Goal: Task Accomplishment & Management: Use online tool/utility

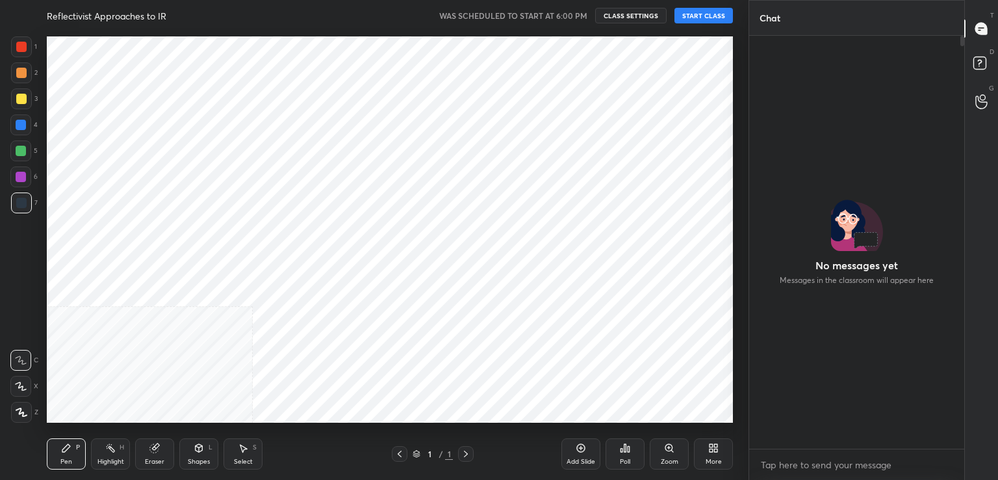
scroll to position [409, 211]
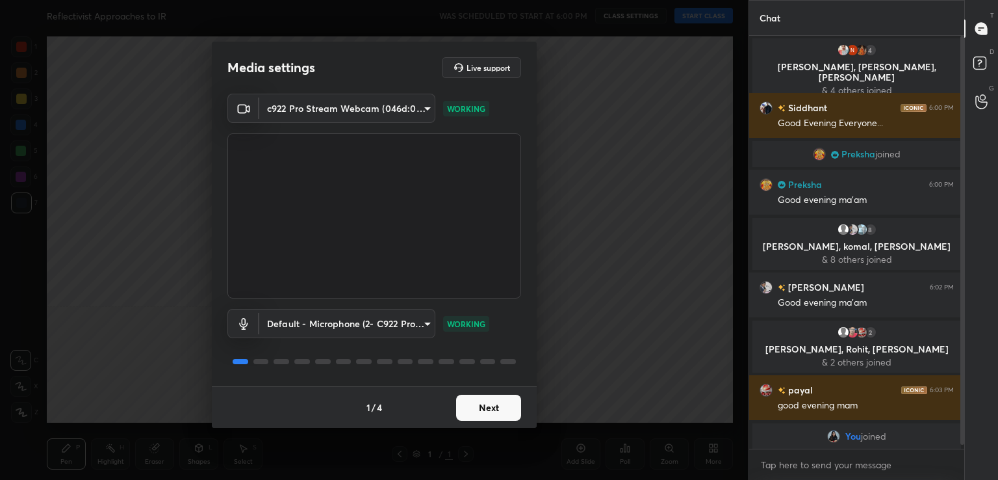
click at [489, 404] on button "Next" at bounding box center [488, 407] width 65 height 26
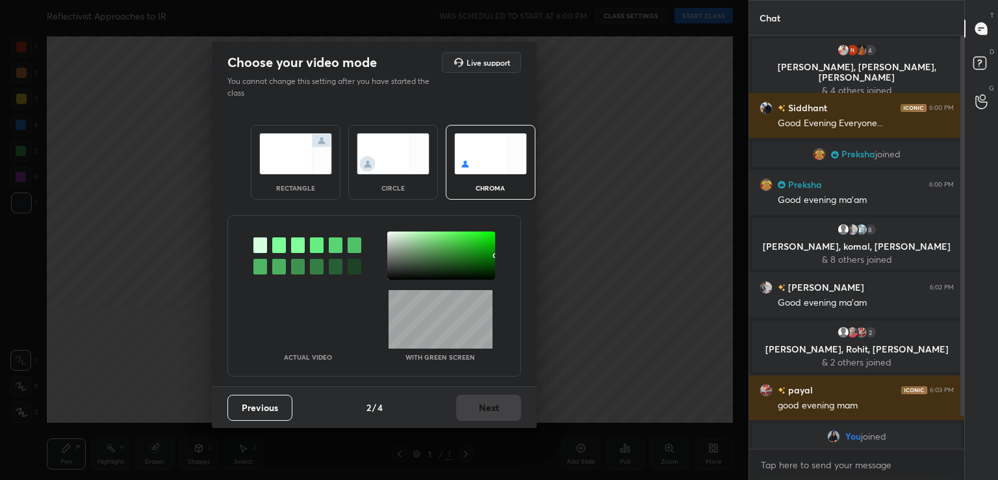
click at [278, 245] on div at bounding box center [279, 245] width 14 height 16
click at [393, 235] on div at bounding box center [441, 255] width 108 height 48
click at [485, 407] on button "Next" at bounding box center [488, 407] width 65 height 26
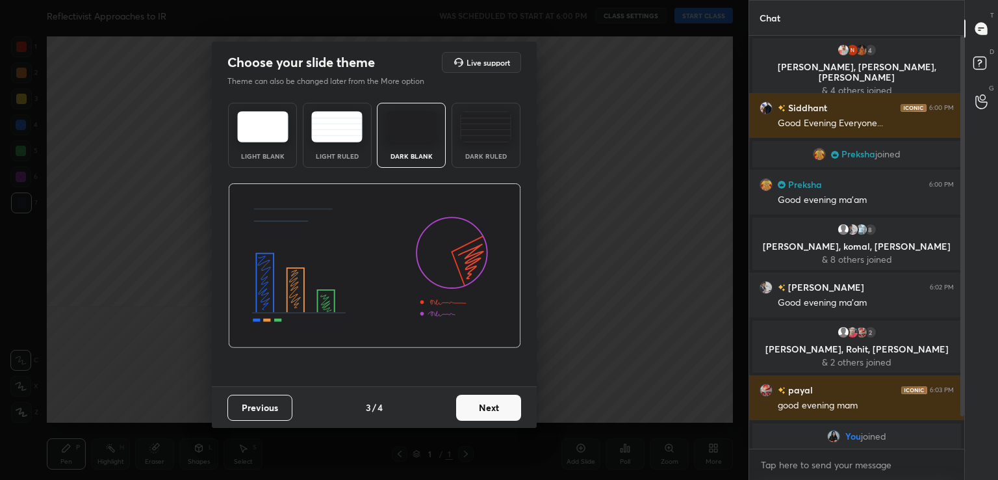
click at [485, 407] on button "Next" at bounding box center [488, 407] width 65 height 26
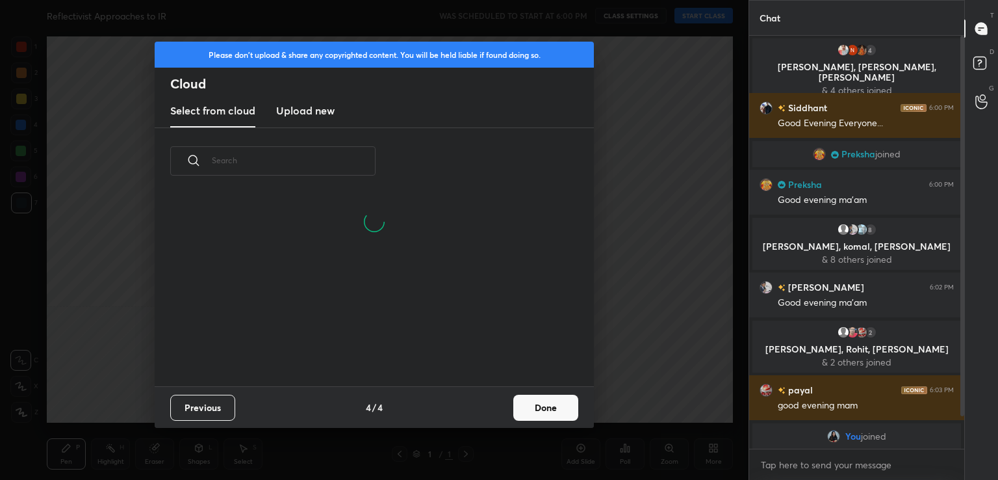
click at [523, 410] on button "Done" at bounding box center [545, 407] width 65 height 26
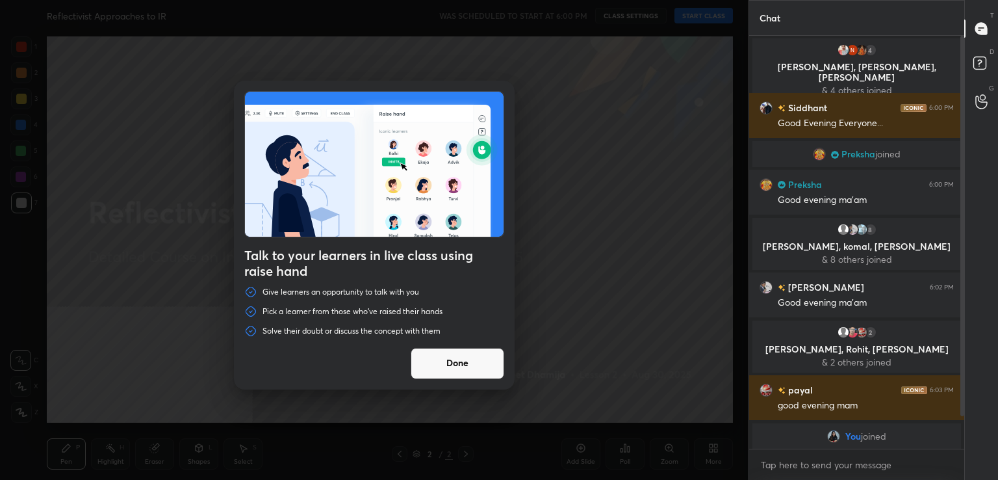
click at [699, 21] on div "Talk to your learners in live class using raise hand Give learners an opportuni…" at bounding box center [374, 240] width 749 height 480
click at [468, 363] on button "Done" at bounding box center [458, 363] width 94 height 31
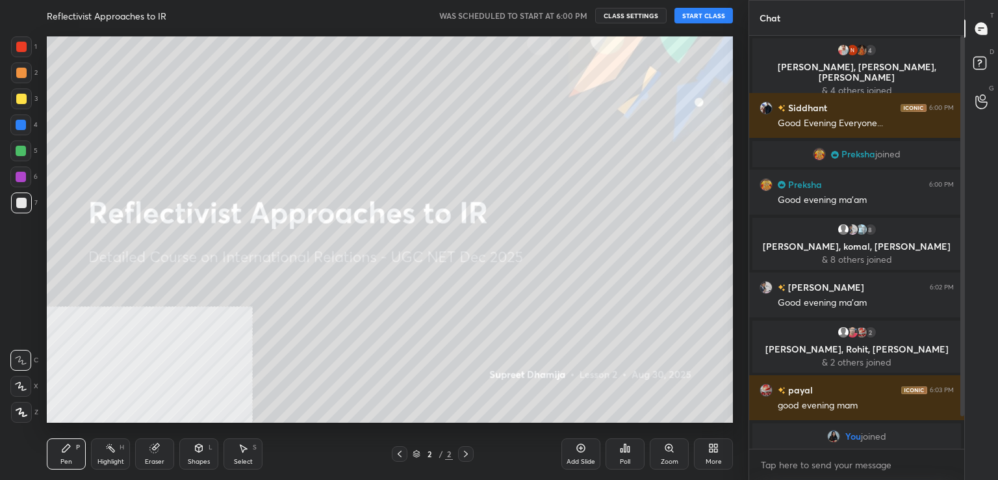
click at [703, 12] on button "START CLASS" at bounding box center [704, 16] width 58 height 16
click at [721, 449] on div "More" at bounding box center [713, 453] width 39 height 31
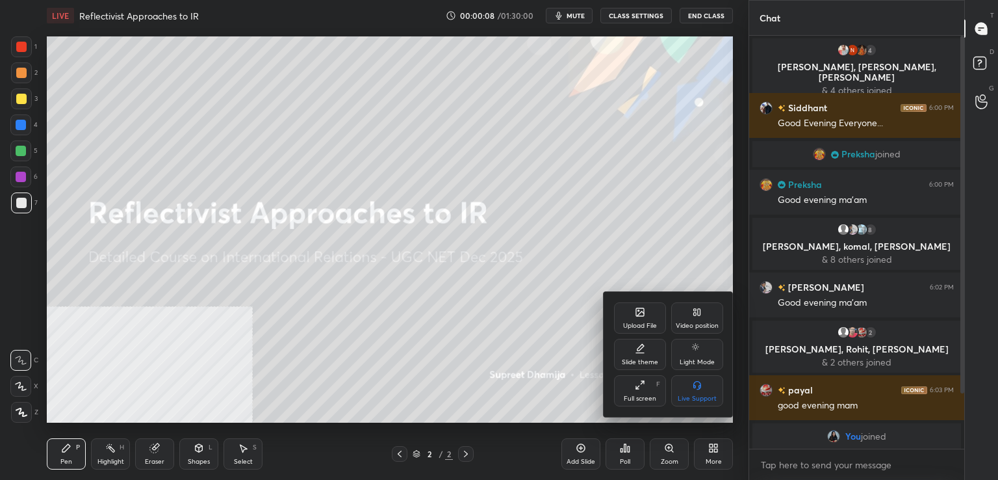
click at [707, 320] on div "Video position" at bounding box center [697, 317] width 52 height 31
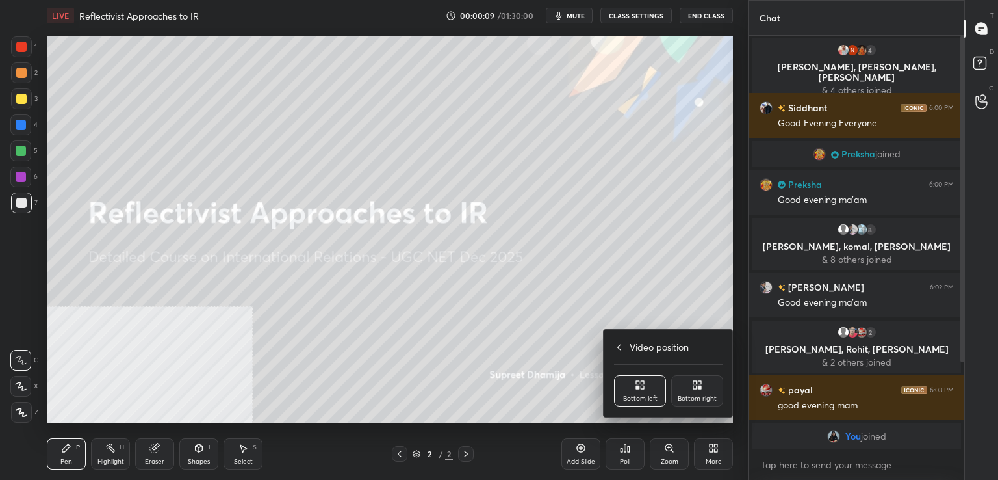
click at [701, 383] on icon at bounding box center [699, 382] width 3 height 3
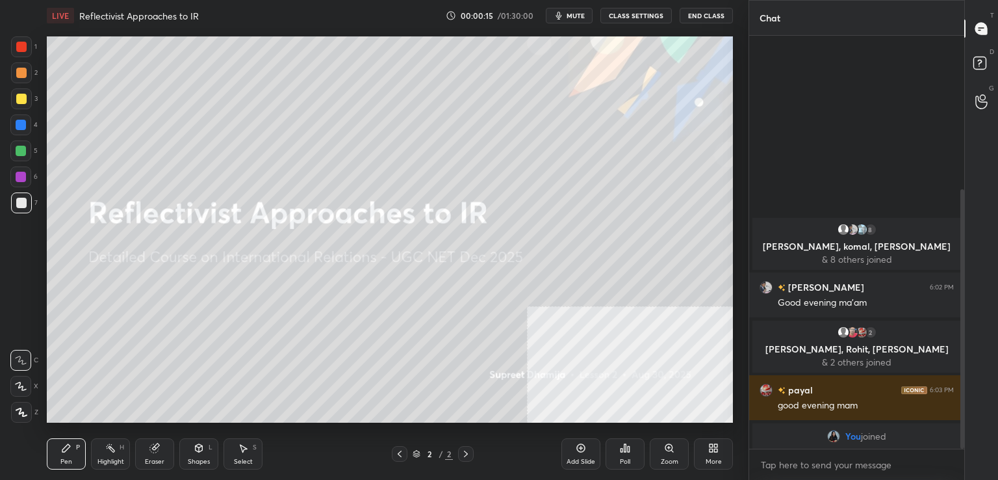
scroll to position [244, 0]
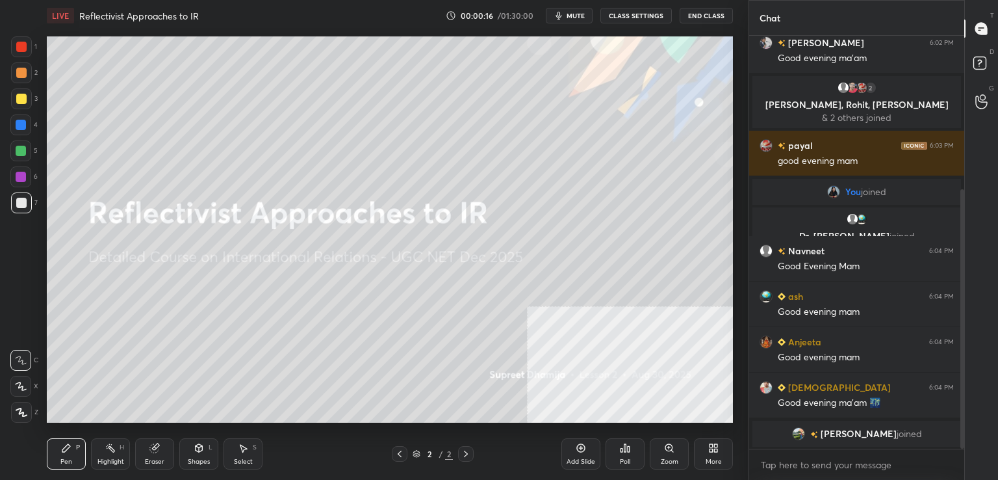
drag, startPoint x: 961, startPoint y: 207, endPoint x: 960, endPoint y: 391, distance: 183.9
click at [961, 391] on div at bounding box center [963, 318] width 4 height 259
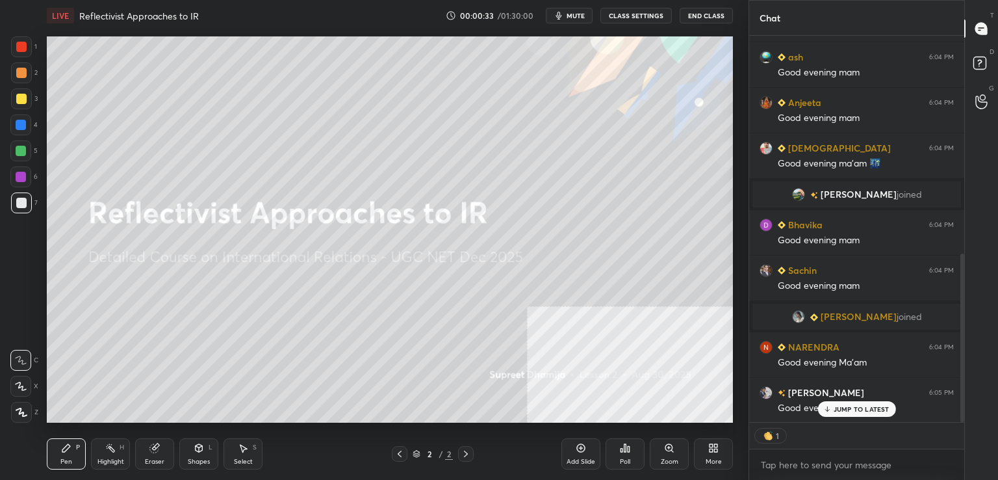
scroll to position [530, 0]
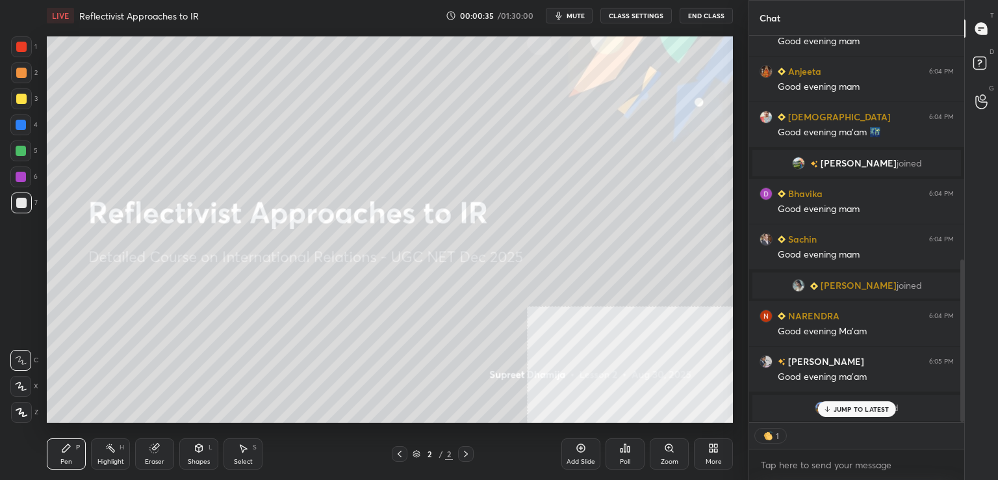
type textarea "x"
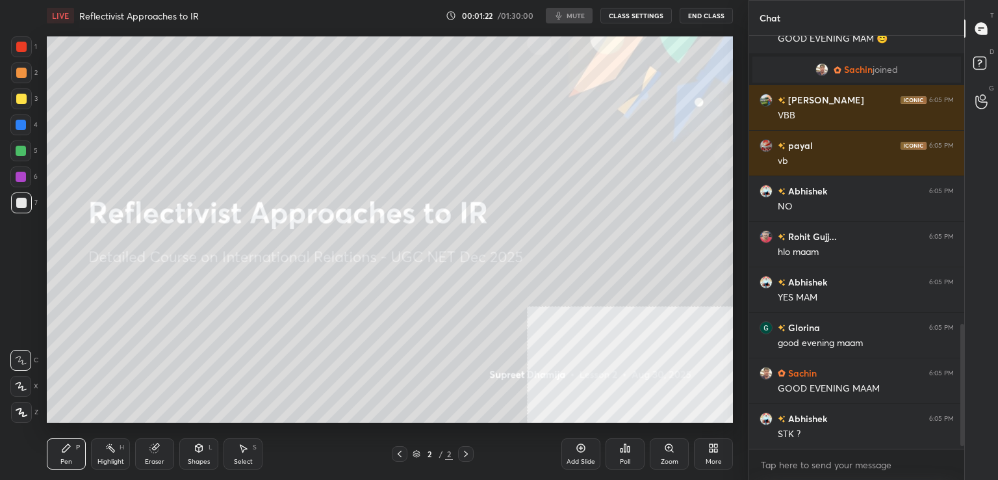
scroll to position [984, 0]
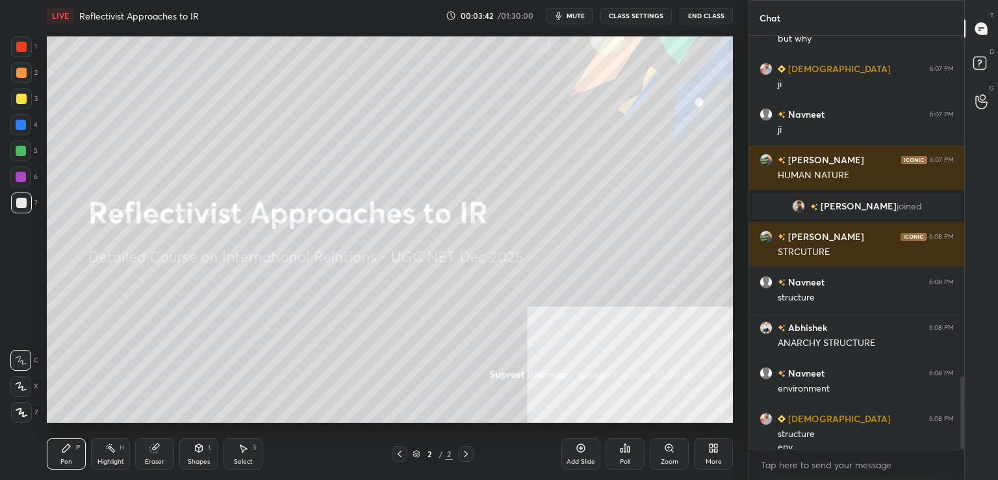
scroll to position [1956, 0]
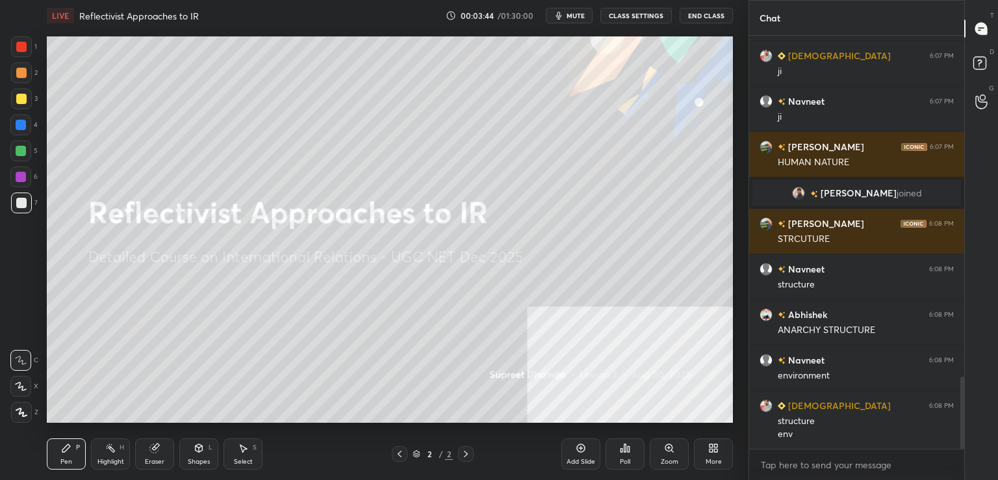
click at [568, 458] on div "Add Slide" at bounding box center [581, 461] width 29 height 6
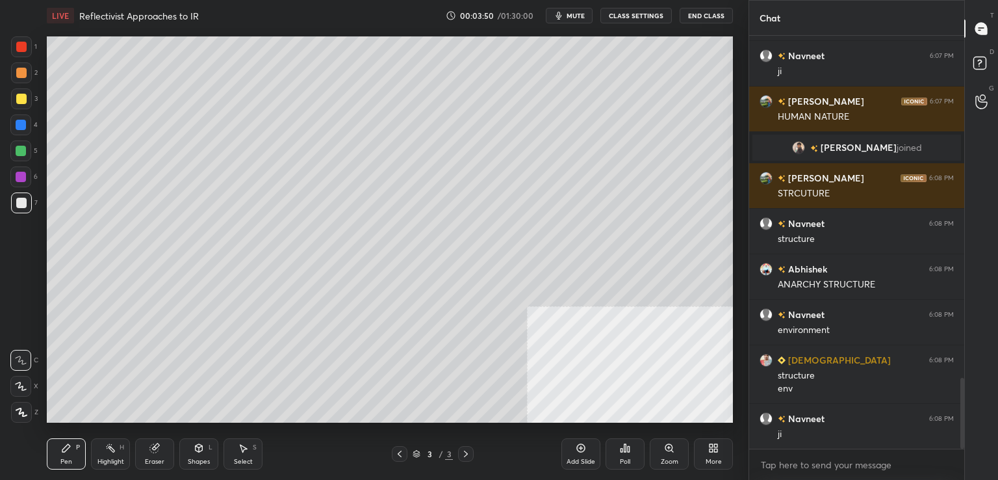
scroll to position [2047, 0]
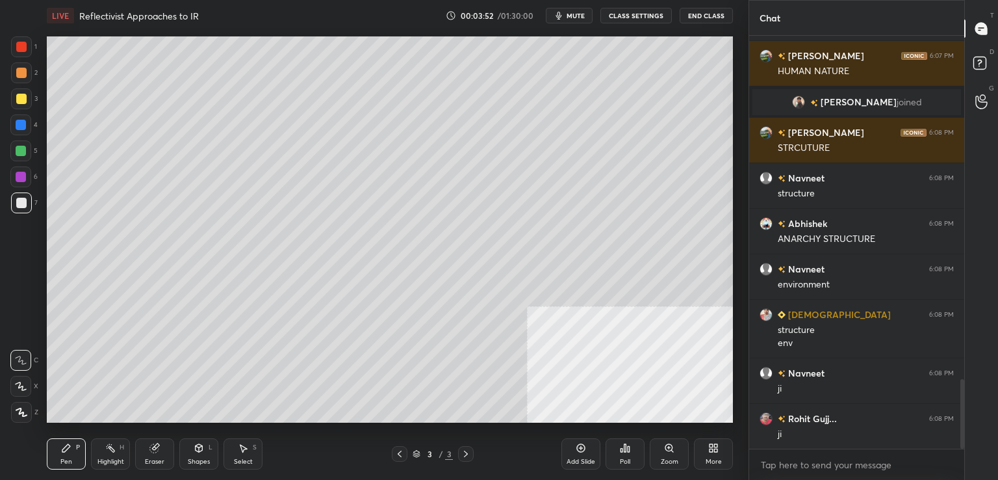
click at [17, 402] on div at bounding box center [21, 412] width 21 height 21
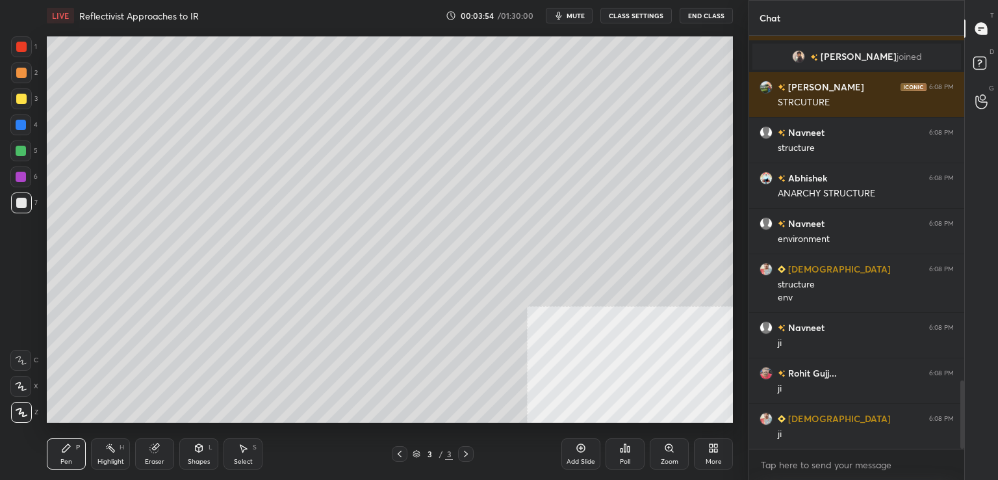
click at [22, 107] on div at bounding box center [21, 98] width 21 height 21
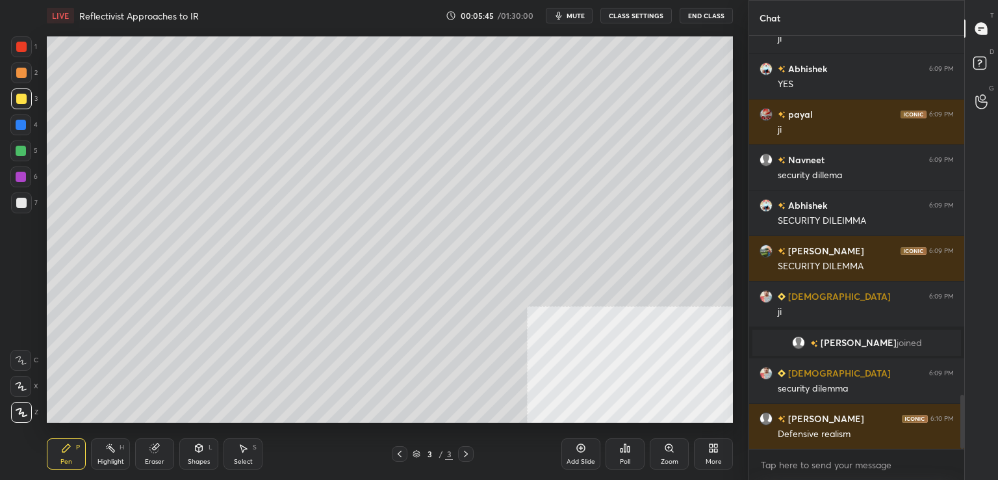
scroll to position [2779, 0]
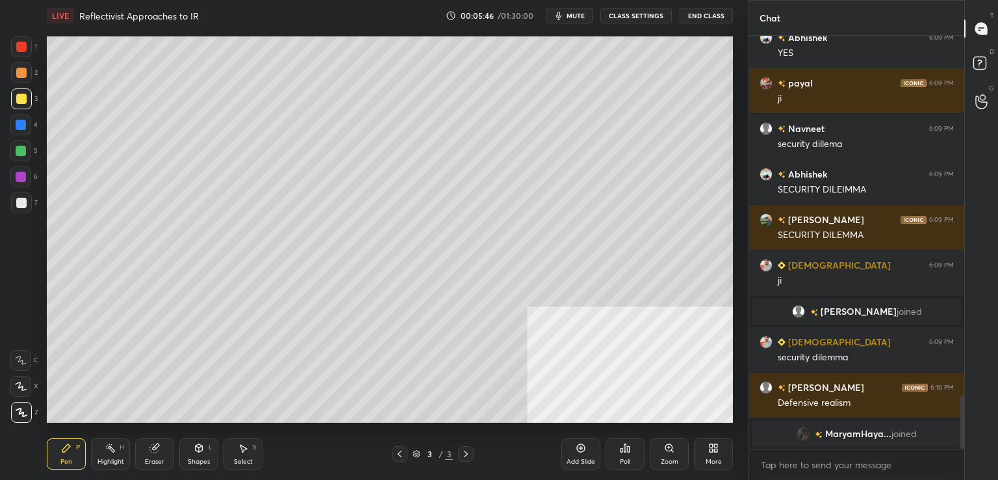
click at [580, 458] on div "Add Slide" at bounding box center [581, 461] width 29 height 6
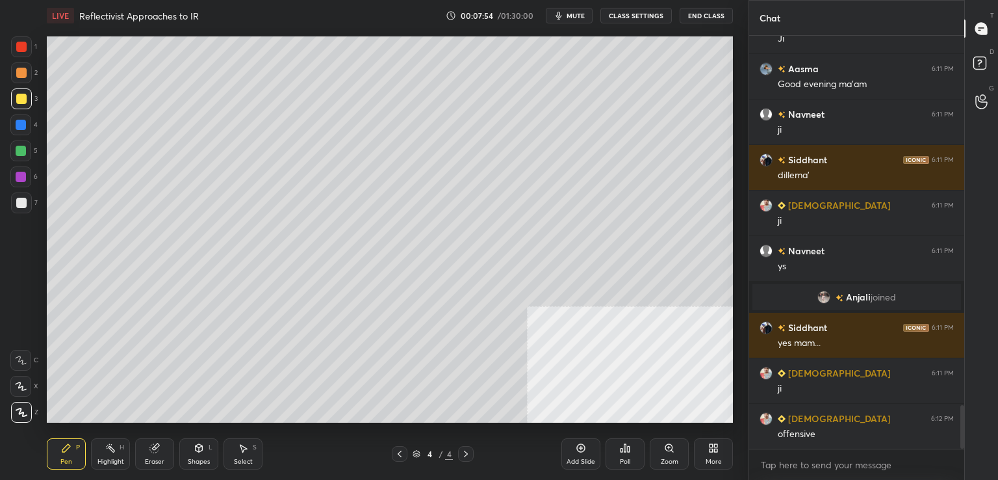
scroll to position [3578, 0]
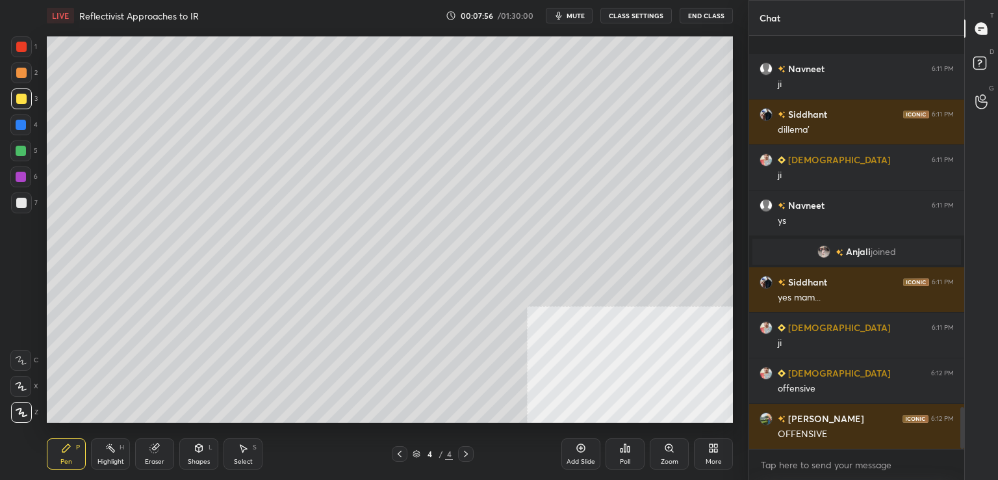
click at [29, 142] on div at bounding box center [20, 150] width 21 height 21
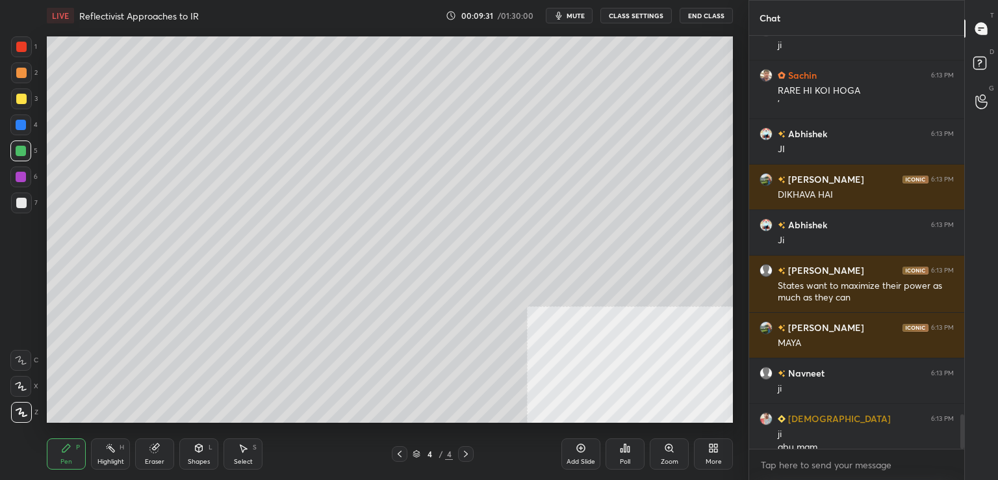
scroll to position [4578, 0]
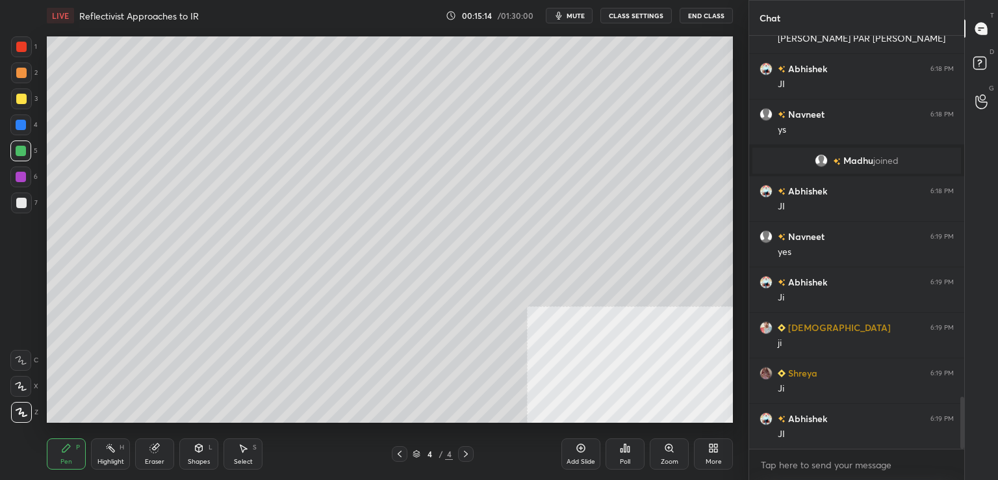
scroll to position [2884, 0]
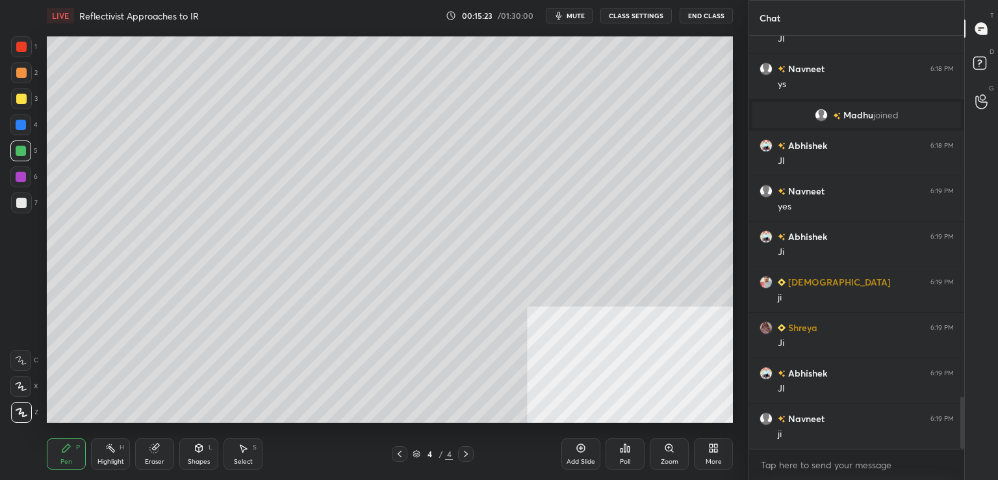
click at [589, 445] on div "Add Slide" at bounding box center [581, 453] width 39 height 31
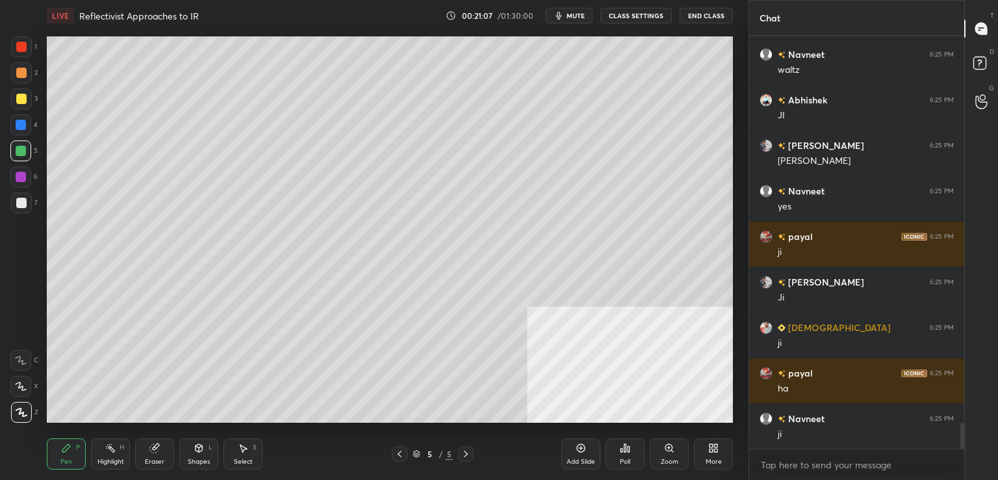
scroll to position [6068, 0]
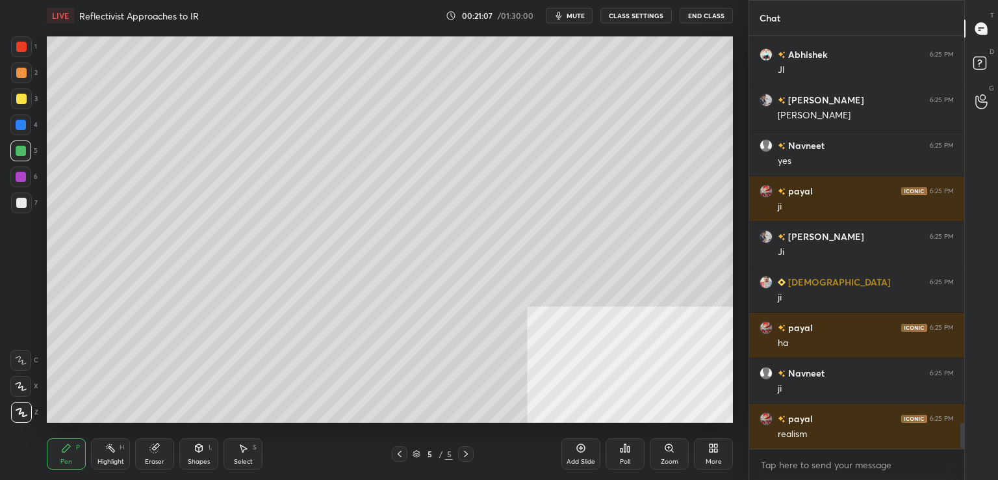
click at [554, 439] on div "Pen P Highlight H Eraser Shapes L Select S 5 / 5 Add Slide Poll Zoom More" at bounding box center [390, 454] width 686 height 52
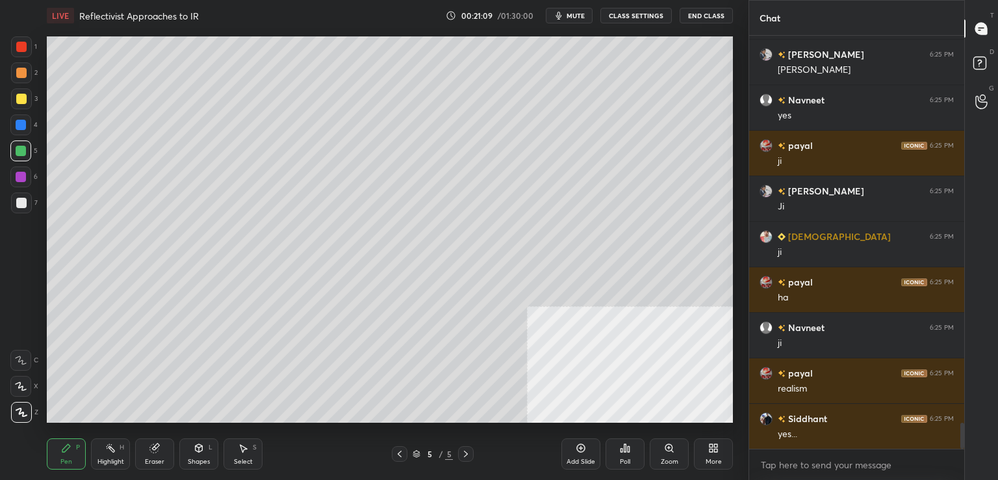
click at [582, 444] on icon at bounding box center [581, 448] width 8 height 8
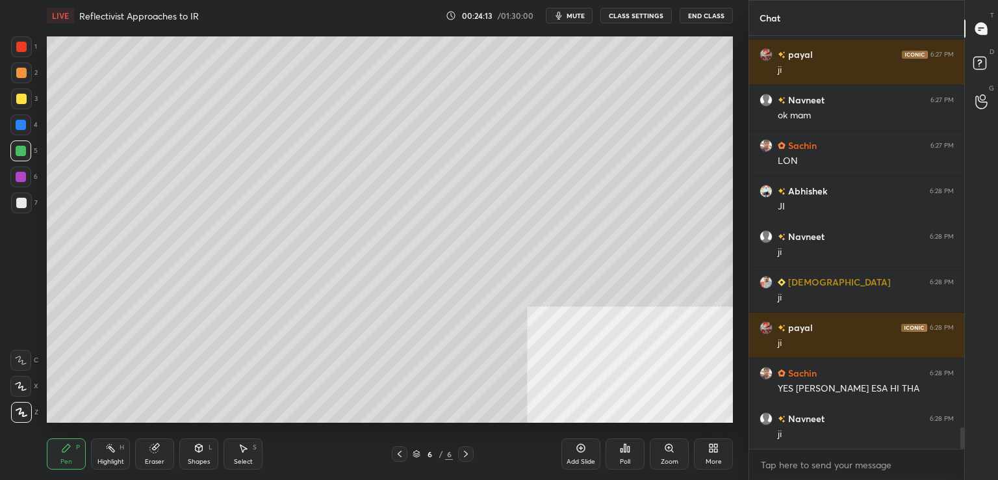
scroll to position [7491, 0]
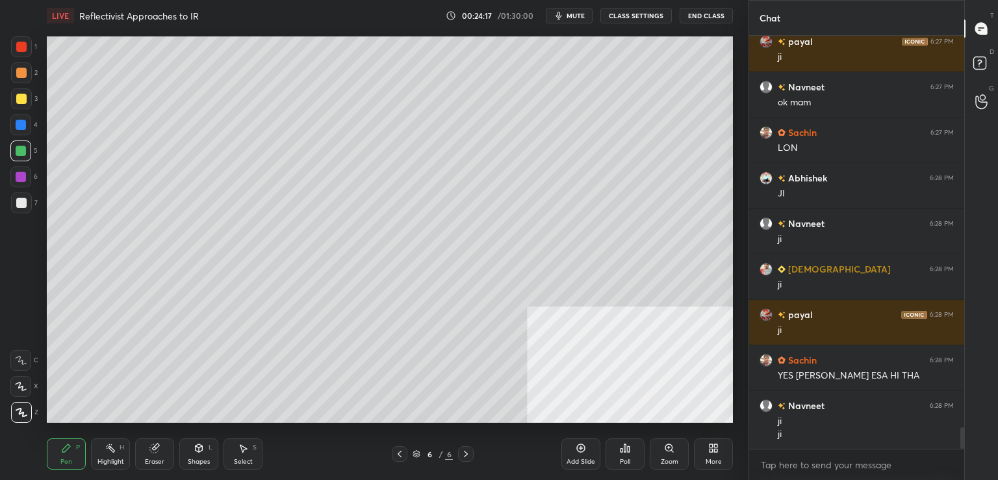
click at [588, 458] on div "Add Slide" at bounding box center [581, 461] width 29 height 6
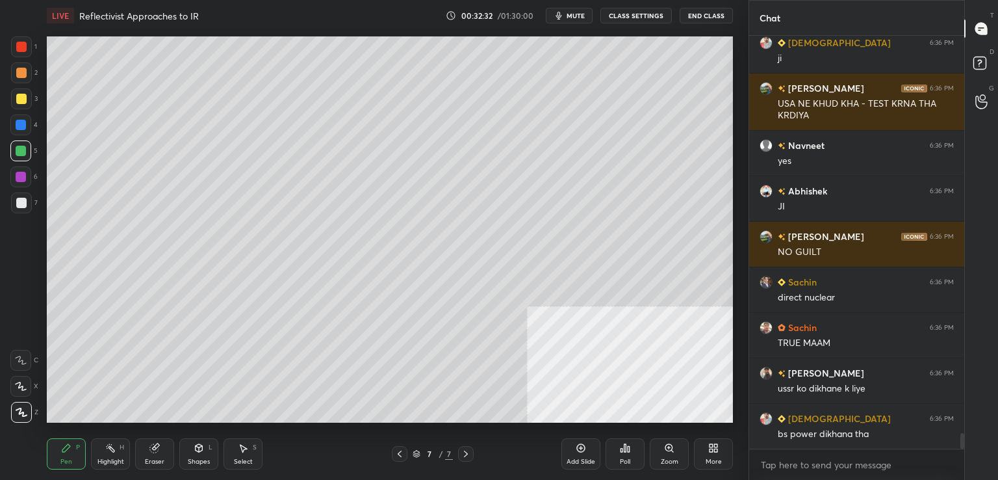
scroll to position [10466, 0]
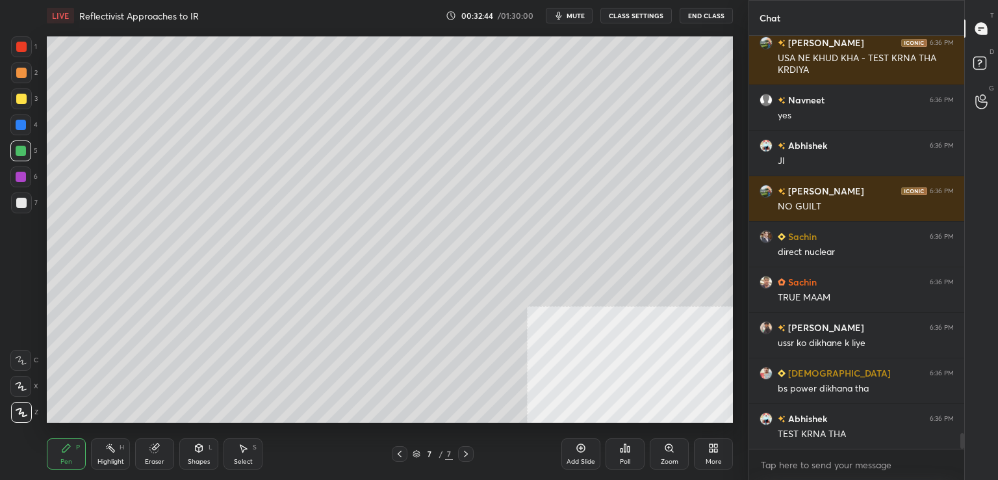
click at [571, 450] on div "Add Slide" at bounding box center [581, 453] width 39 height 31
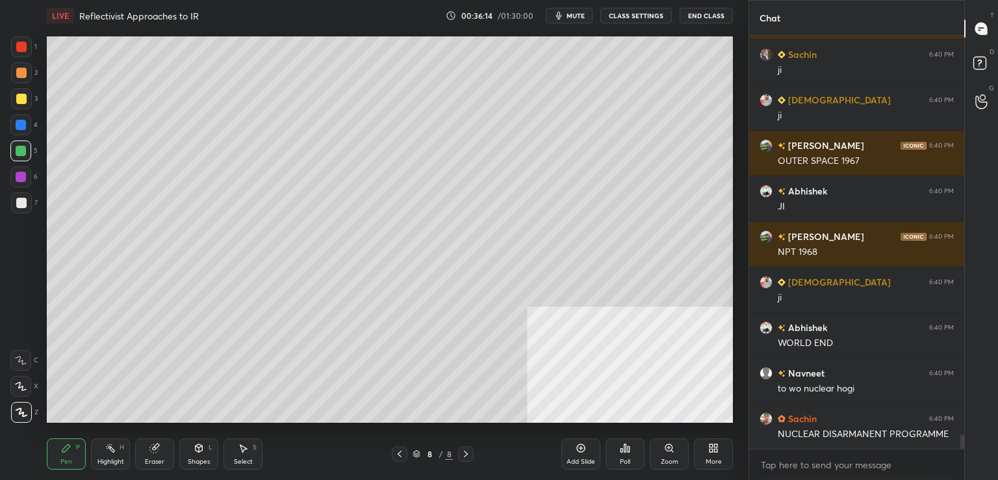
scroll to position [11584, 0]
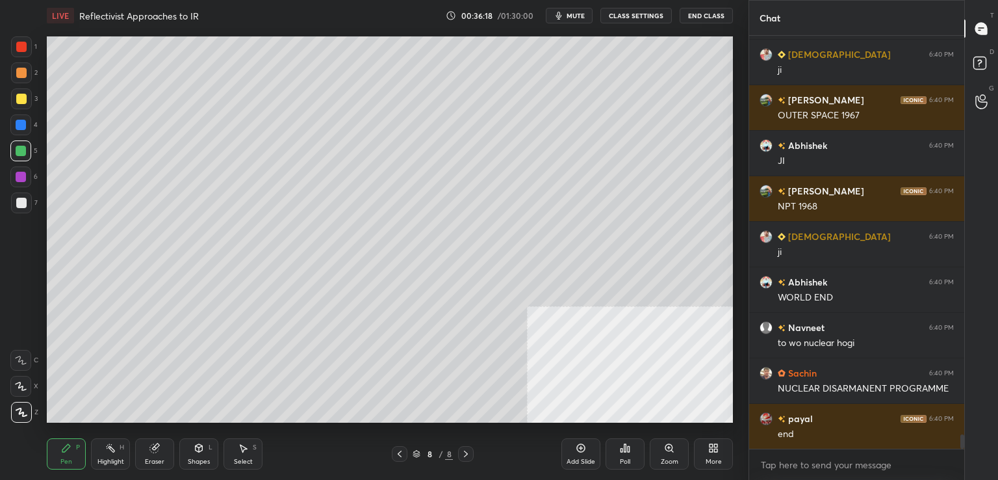
click at [587, 459] on div "Add Slide" at bounding box center [581, 461] width 29 height 6
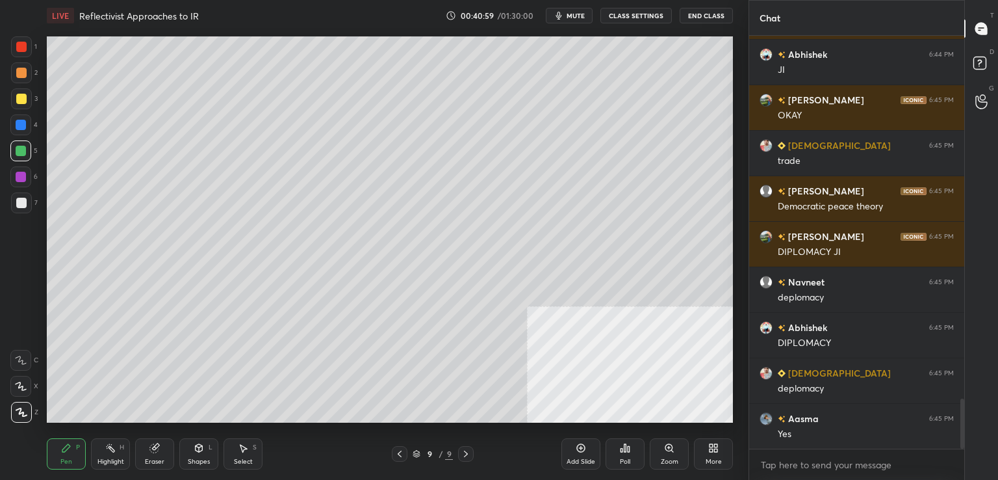
scroll to position [3047, 0]
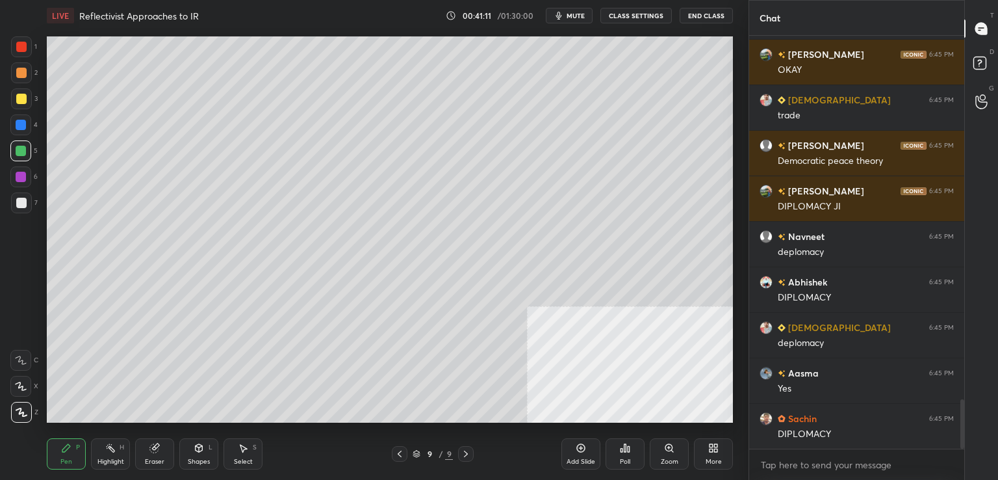
click at [606, 437] on div "Poll" at bounding box center [625, 453] width 39 height 73
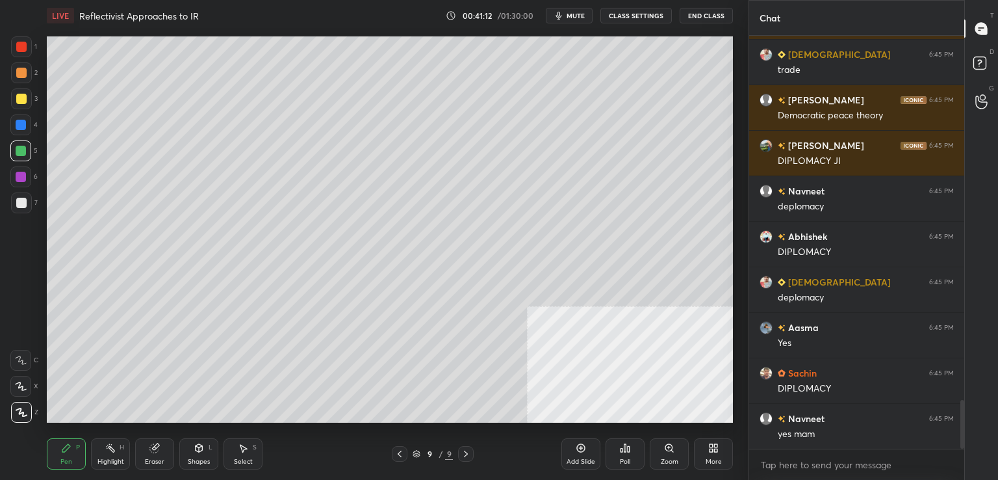
click at [593, 451] on div "Add Slide" at bounding box center [581, 453] width 39 height 31
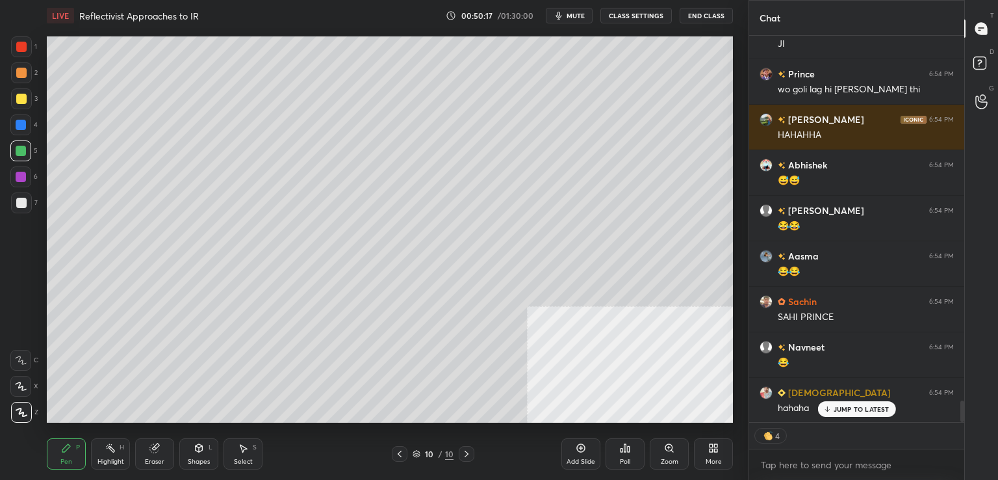
scroll to position [6670, 0]
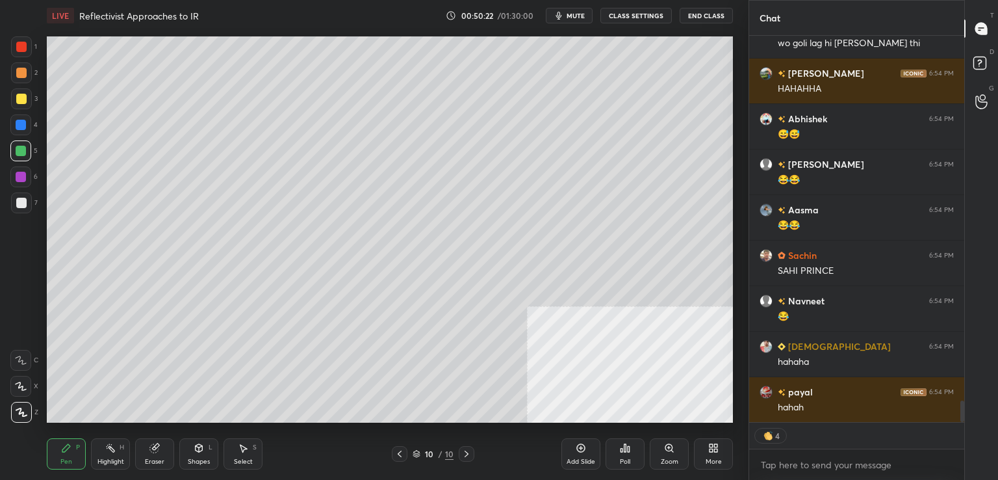
click at [593, 463] on div "Add Slide" at bounding box center [581, 461] width 29 height 6
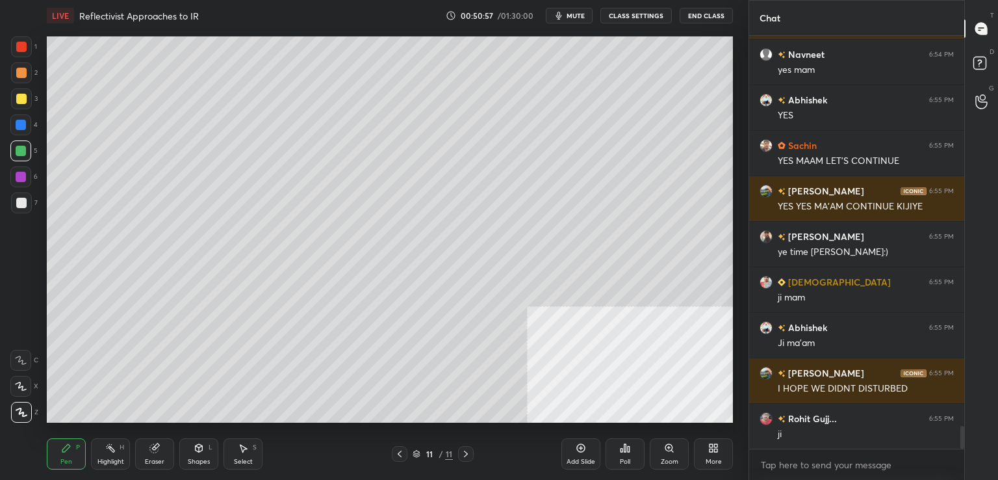
scroll to position [7156, 0]
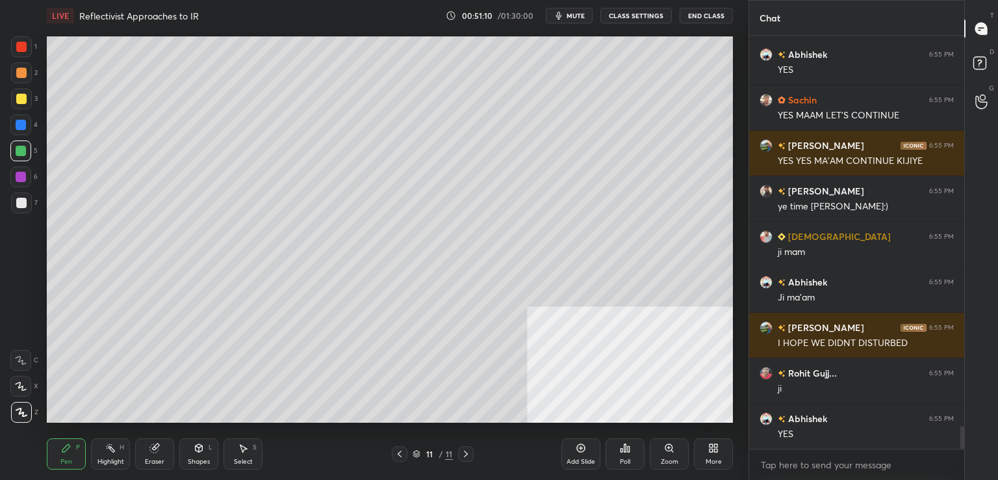
click at [137, 461] on div "Eraser" at bounding box center [154, 453] width 39 height 31
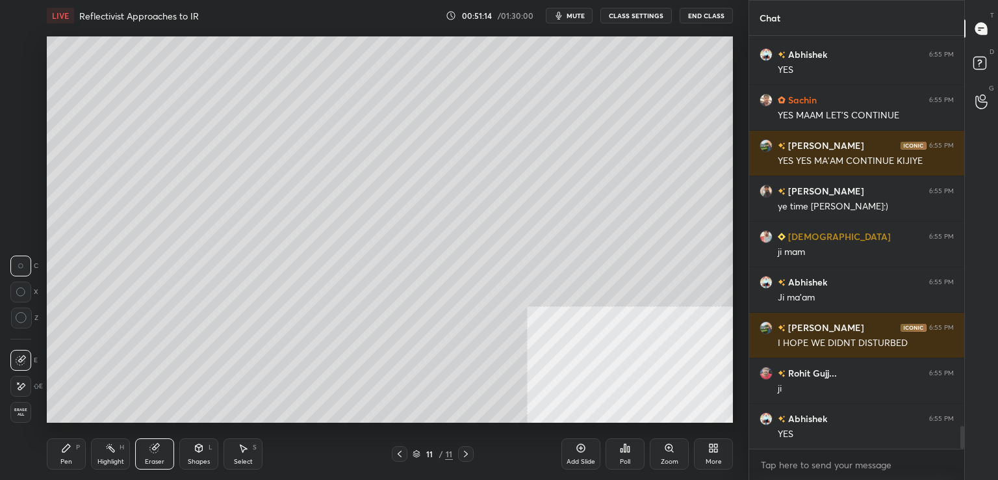
scroll to position [7201, 0]
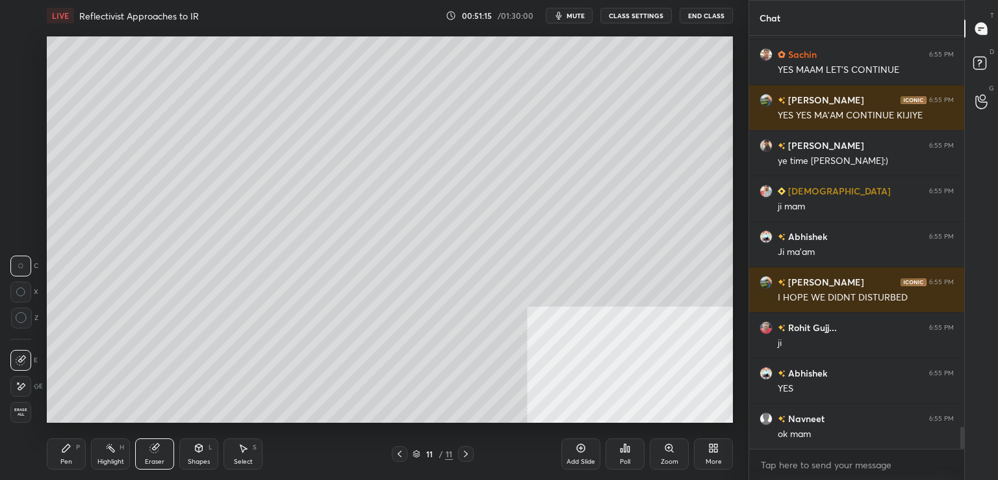
click at [23, 416] on span "Erase all" at bounding box center [20, 411] width 19 height 9
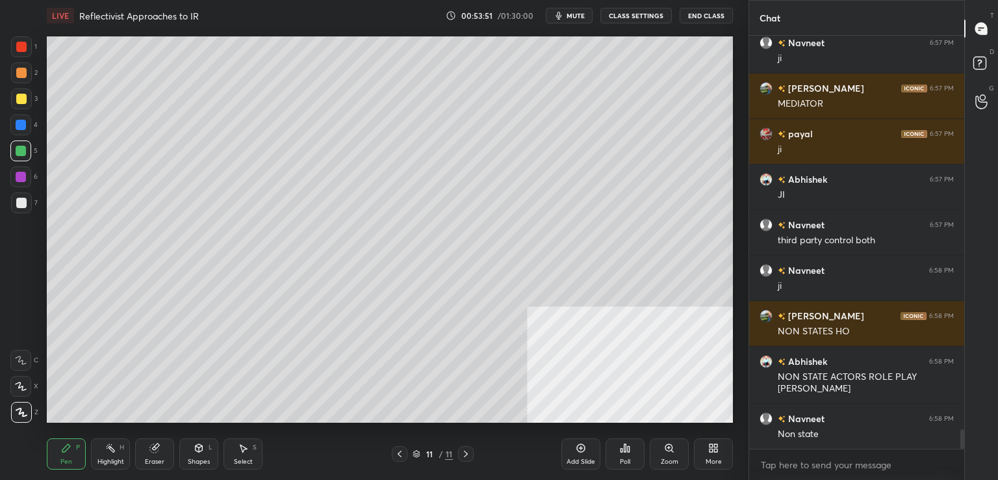
scroll to position [8227, 0]
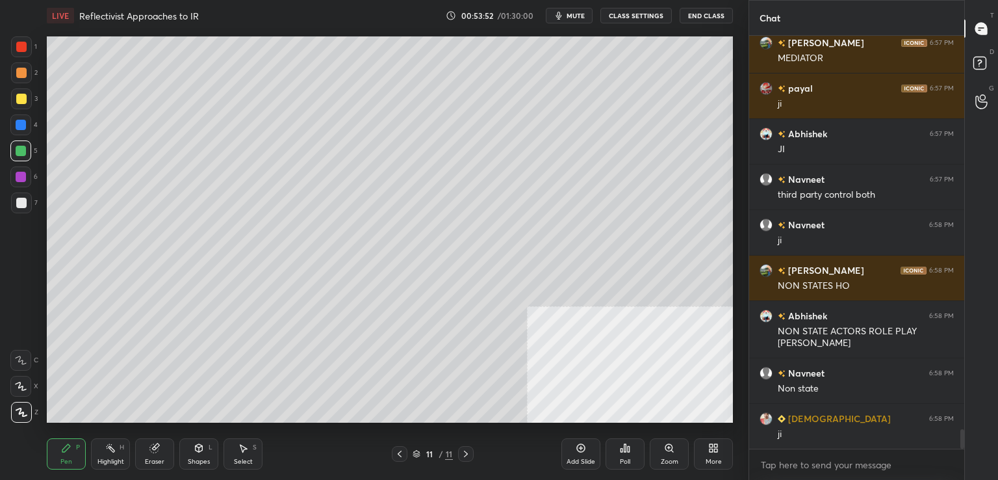
click at [569, 444] on div "Add Slide" at bounding box center [581, 453] width 39 height 31
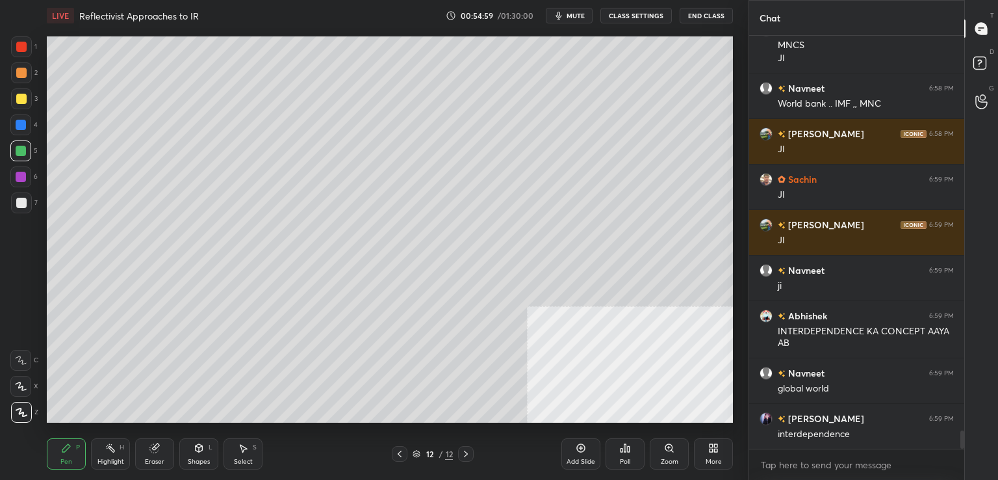
scroll to position [8843, 0]
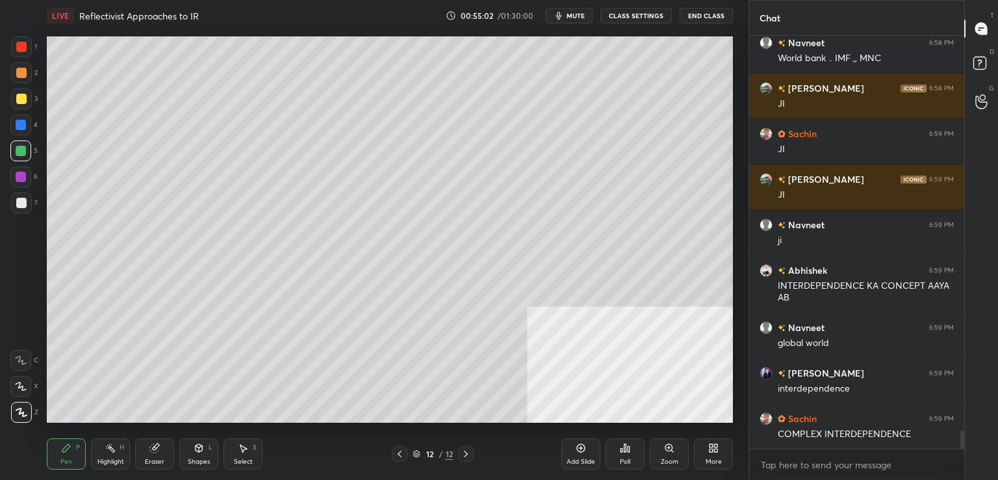
click at [571, 470] on div "Add Slide Poll Zoom More" at bounding box center [648, 453] width 172 height 73
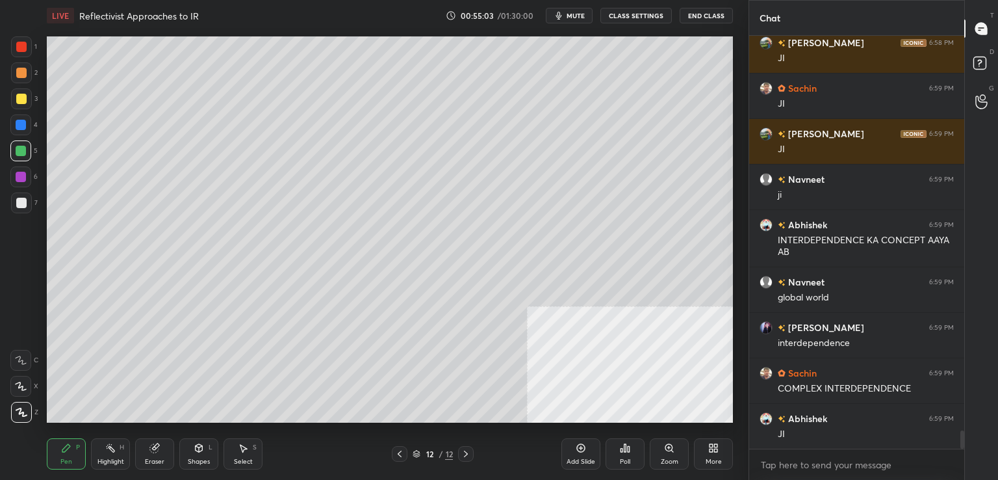
click at [593, 441] on div "Add Slide" at bounding box center [581, 453] width 39 height 31
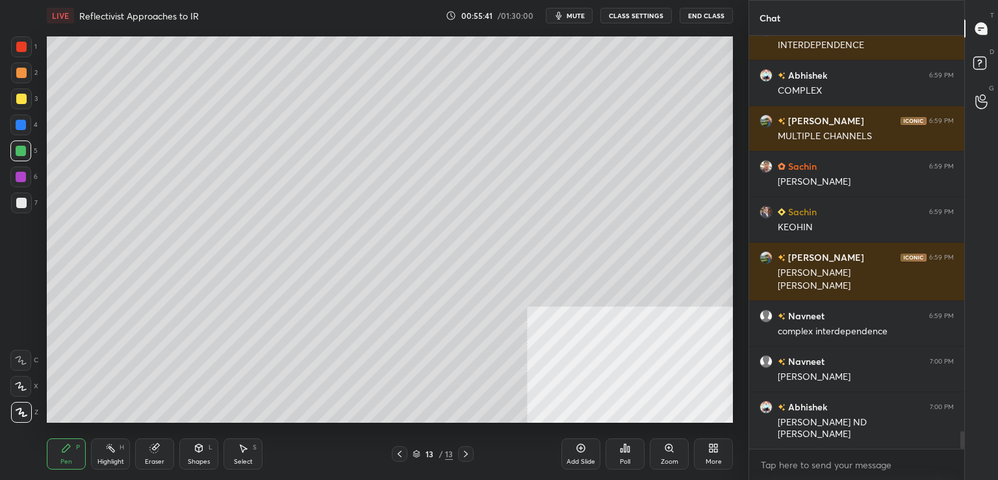
scroll to position [9368, 0]
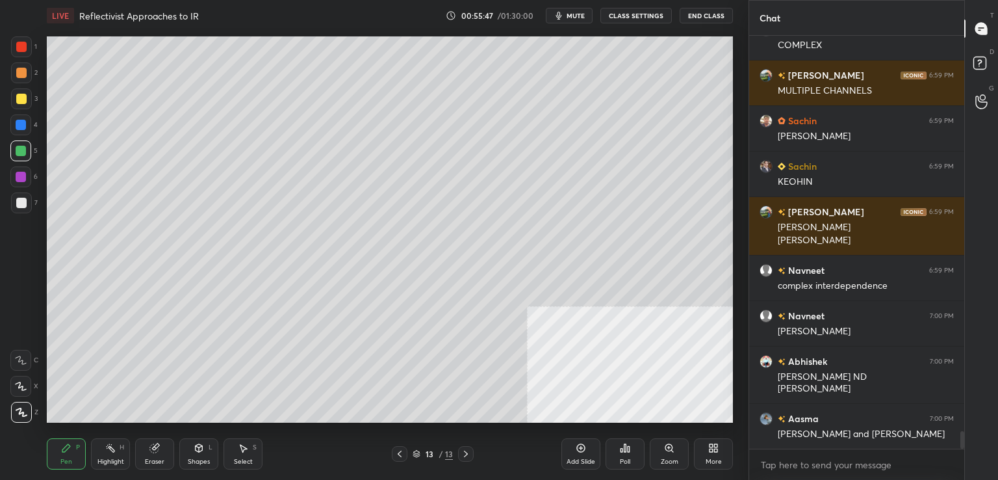
click at [587, 452] on div "Add Slide" at bounding box center [581, 453] width 39 height 31
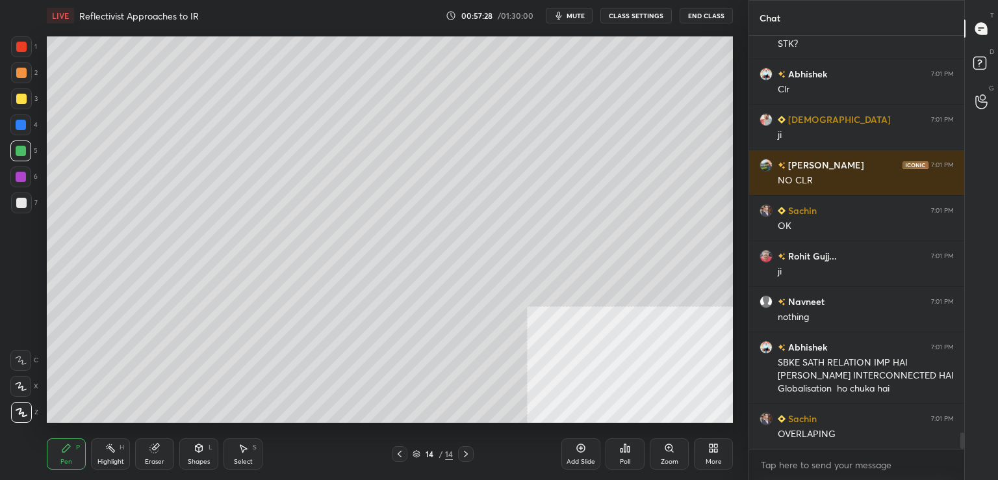
scroll to position [10122, 0]
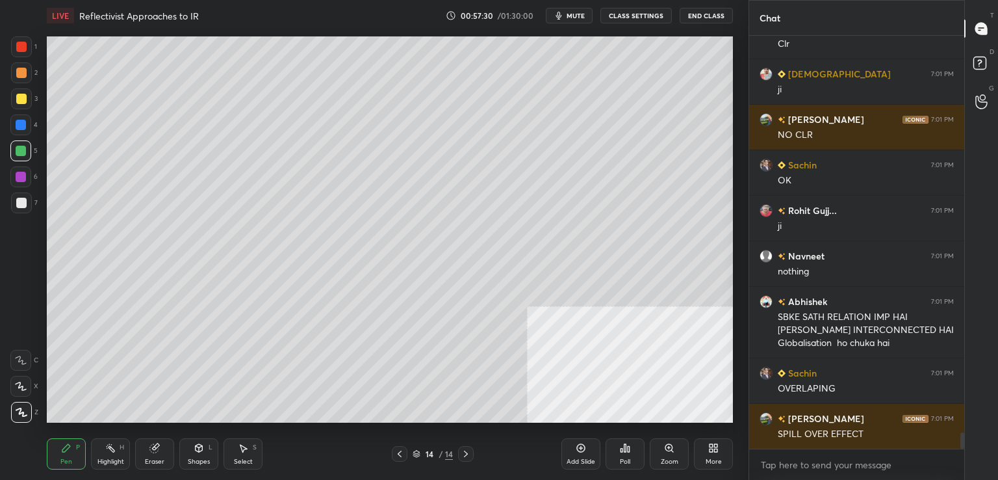
click at [573, 452] on div "Add Slide" at bounding box center [581, 453] width 39 height 31
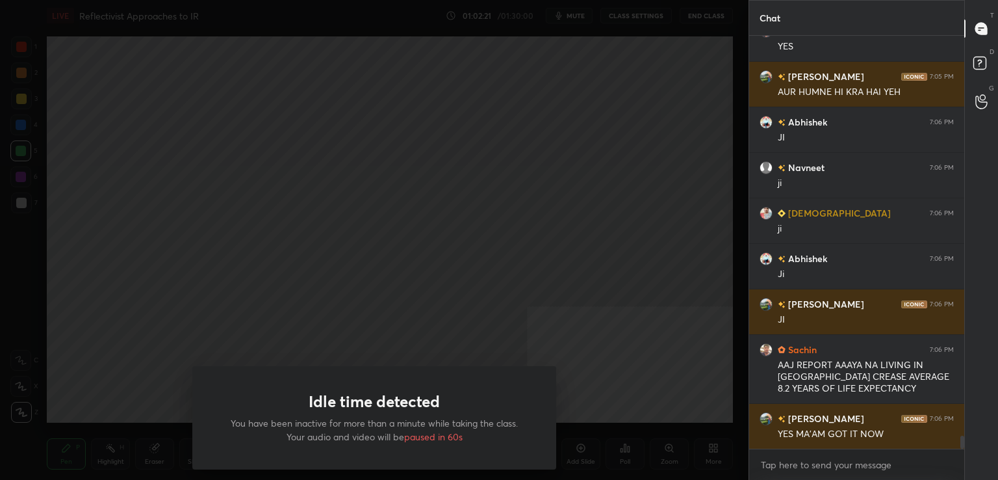
scroll to position [12673, 0]
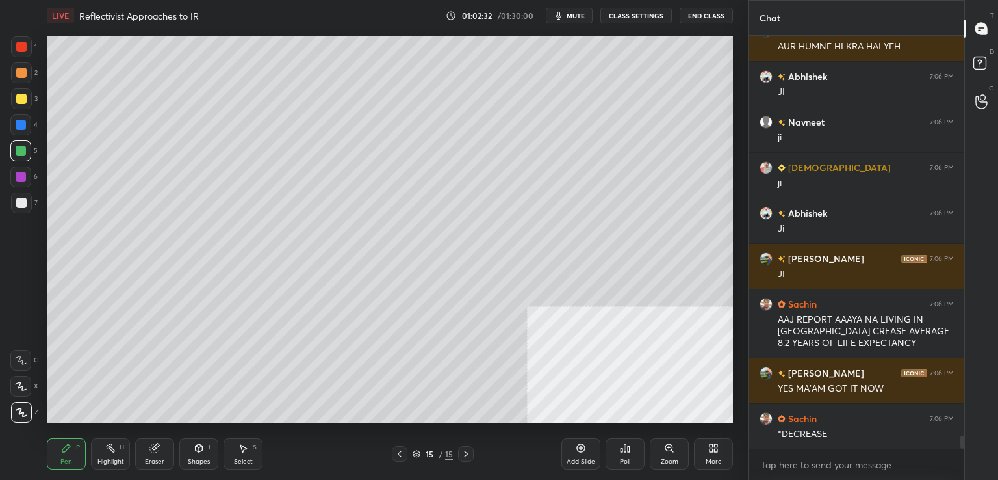
click at [0, 282] on div "1 2 3 4 5 6 7 C X Z C X Z E E Erase all H H" at bounding box center [21, 229] width 42 height 386
click at [580, 453] on div "Add Slide" at bounding box center [581, 453] width 39 height 31
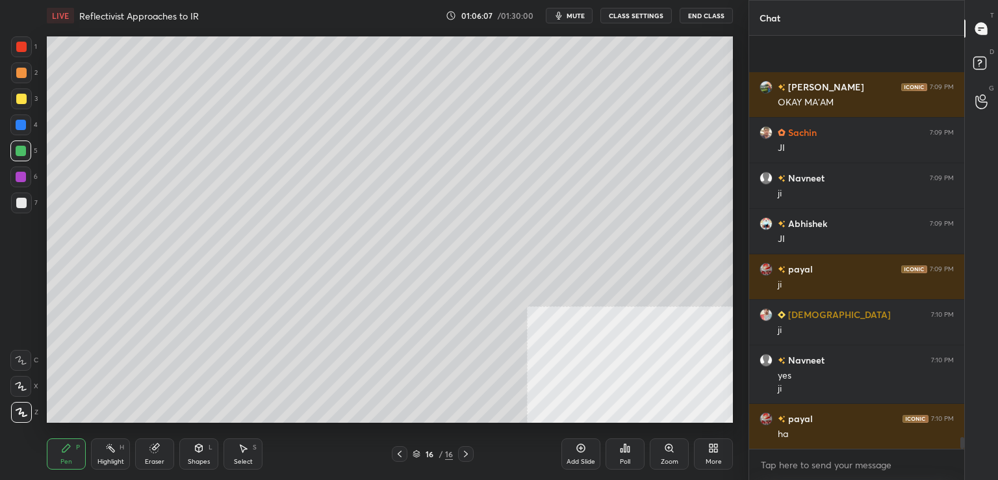
scroll to position [14088, 0]
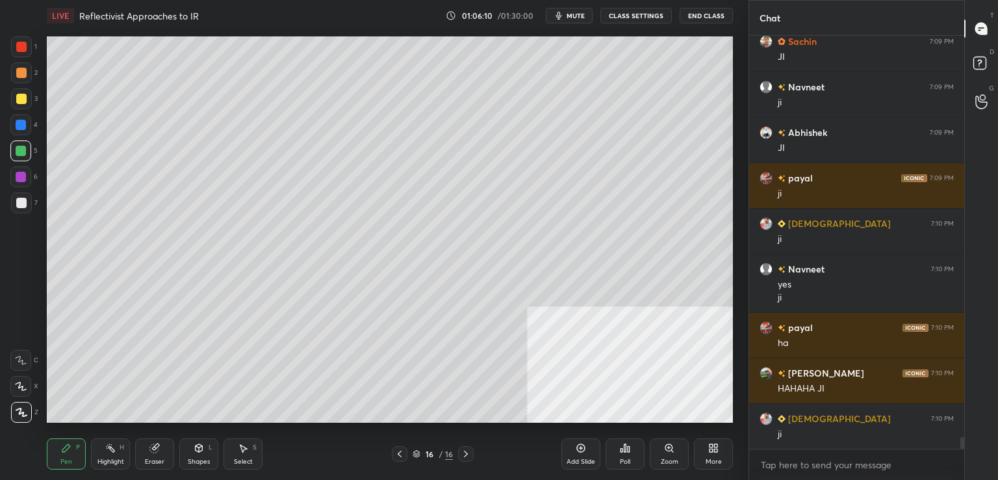
click at [420, 450] on div "16 / 16" at bounding box center [433, 454] width 40 height 12
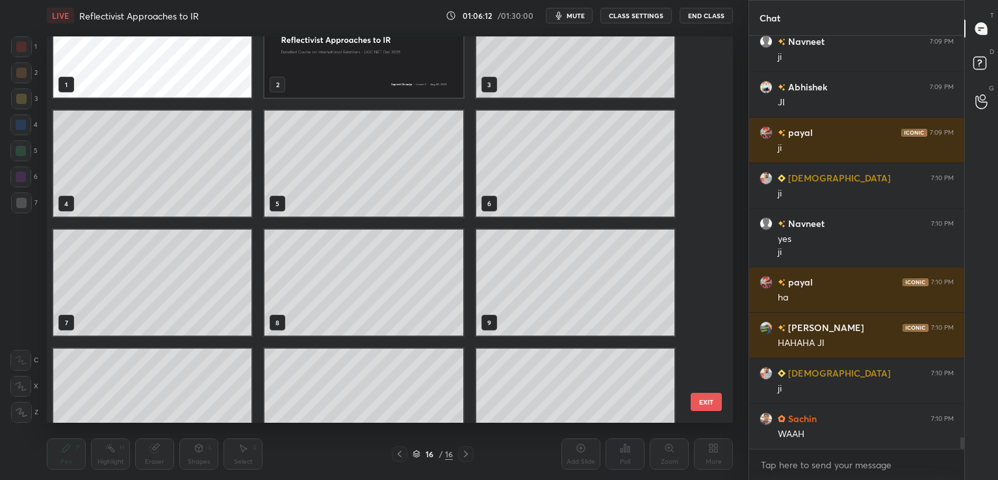
scroll to position [0, 0]
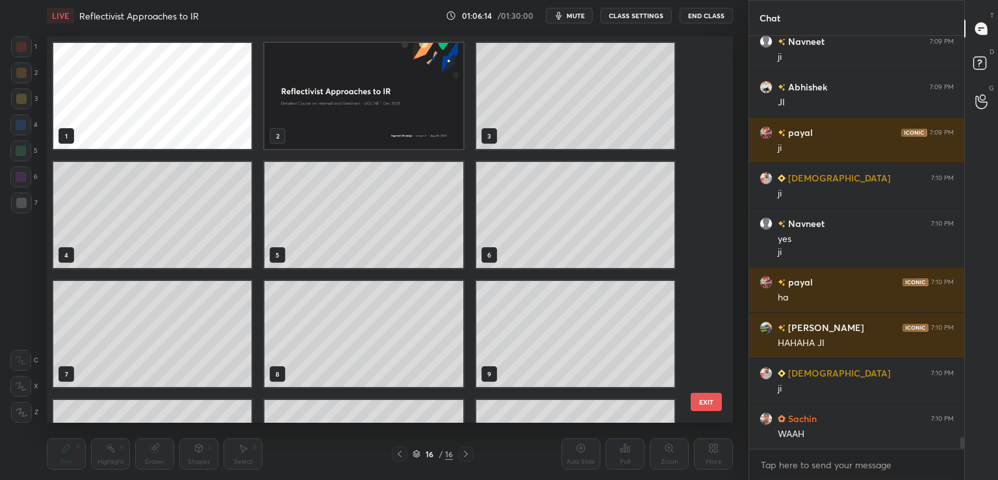
click at [310, 79] on img "grid" at bounding box center [364, 96] width 198 height 106
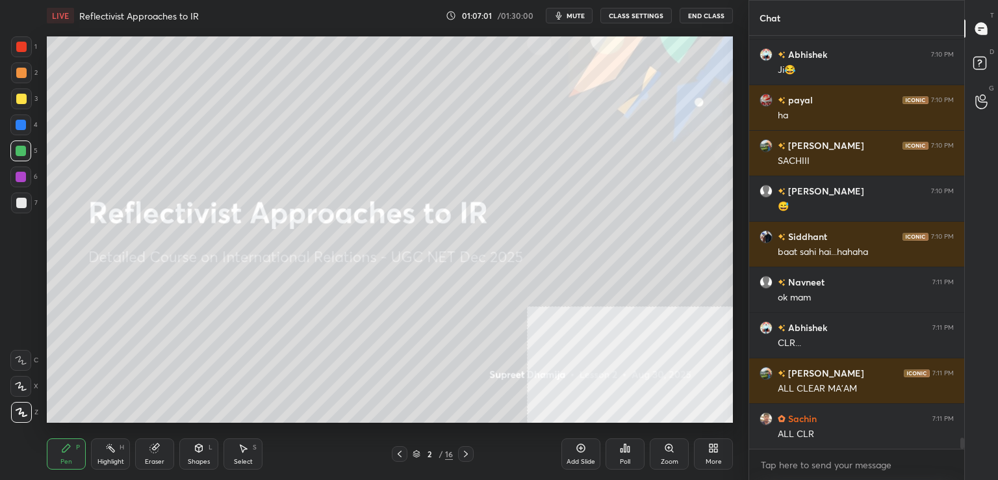
scroll to position [14679, 0]
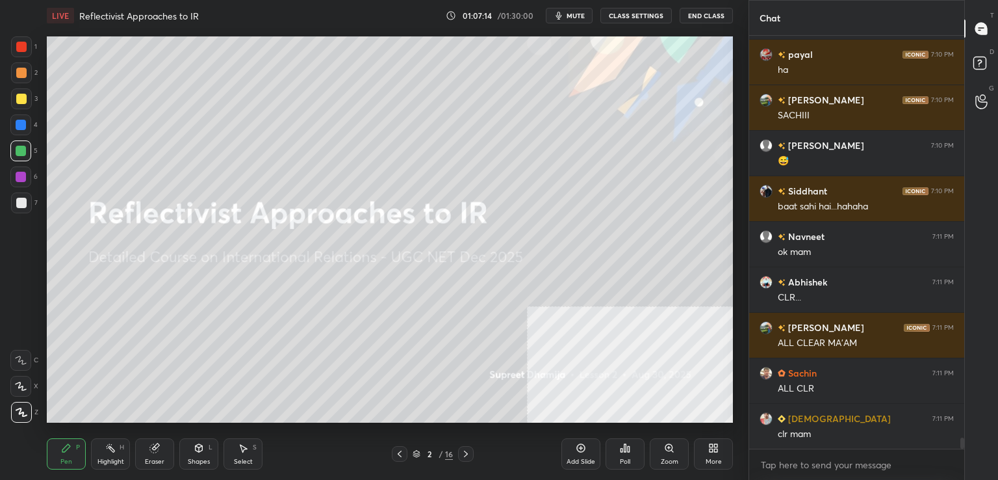
click at [589, 463] on div "Add Slide" at bounding box center [581, 461] width 29 height 6
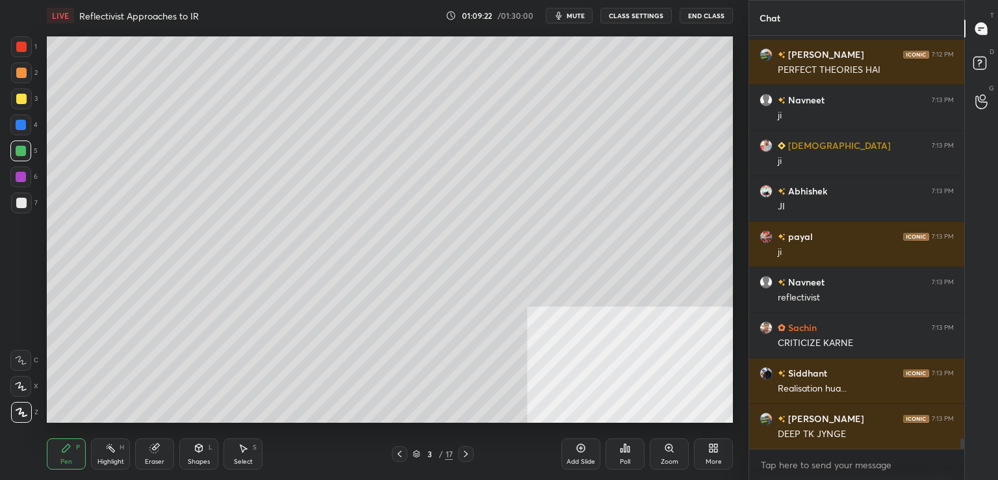
scroll to position [15543, 0]
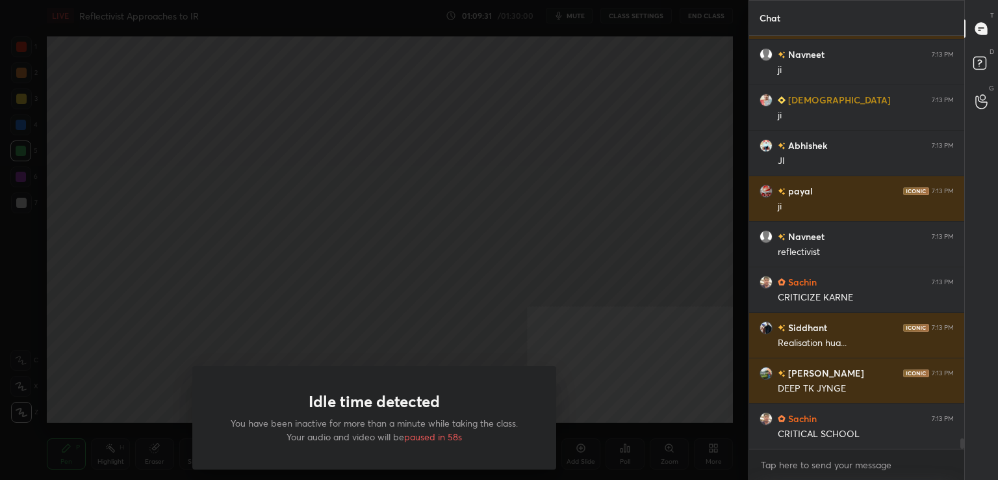
click at [109, 209] on div "Idle time detected You have been inactive for more than a minute while taking t…" at bounding box center [374, 240] width 749 height 480
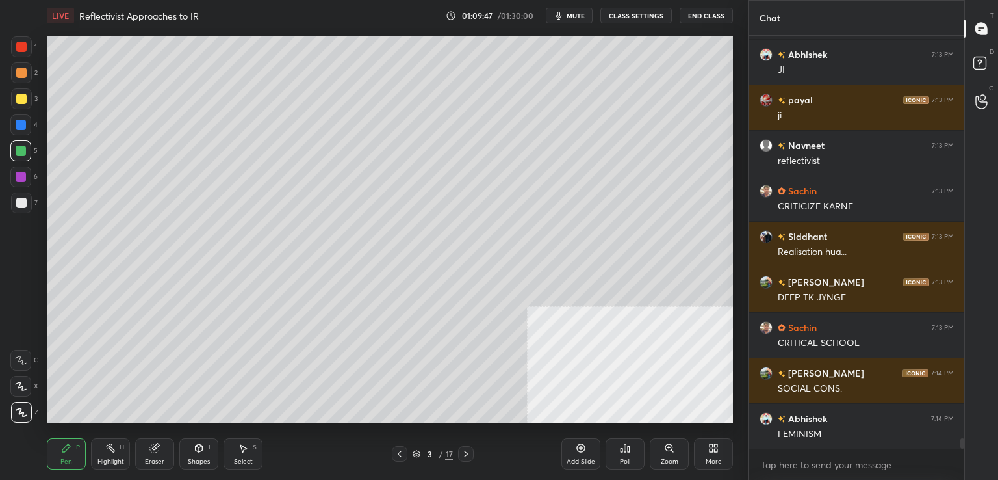
scroll to position [15680, 0]
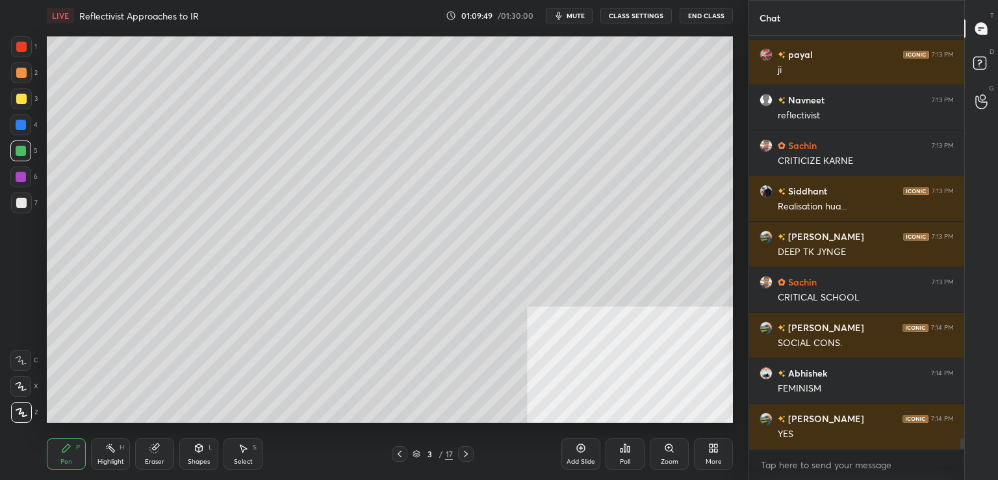
click at [588, 456] on div "Add Slide" at bounding box center [581, 453] width 39 height 31
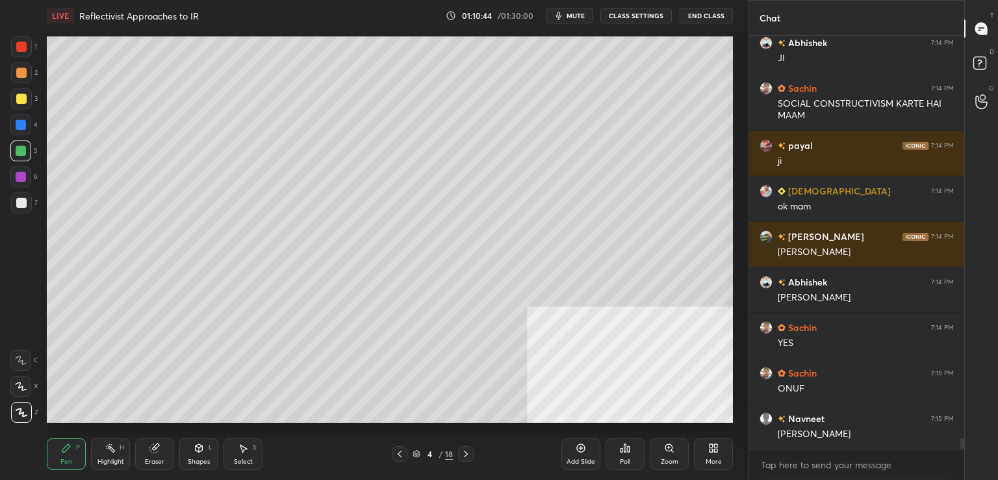
scroll to position [16192, 0]
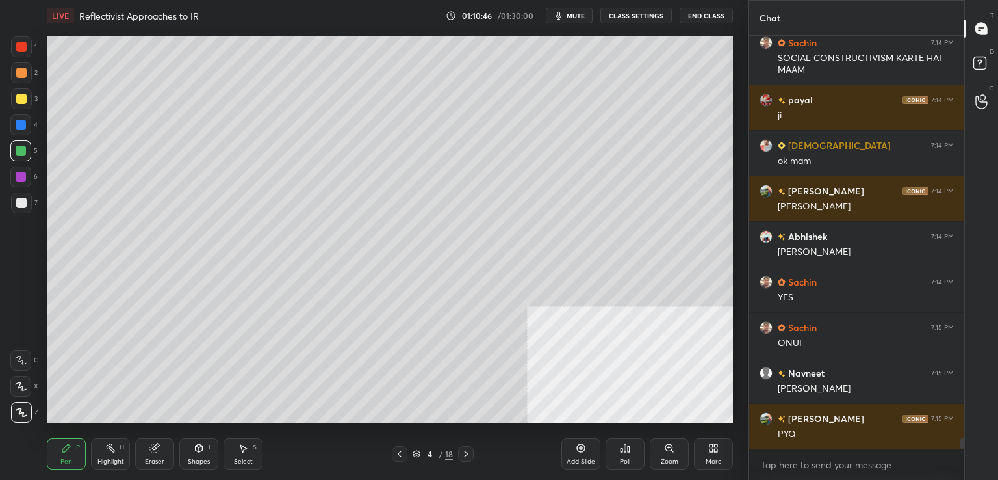
click at [166, 443] on div "Eraser" at bounding box center [154, 453] width 39 height 31
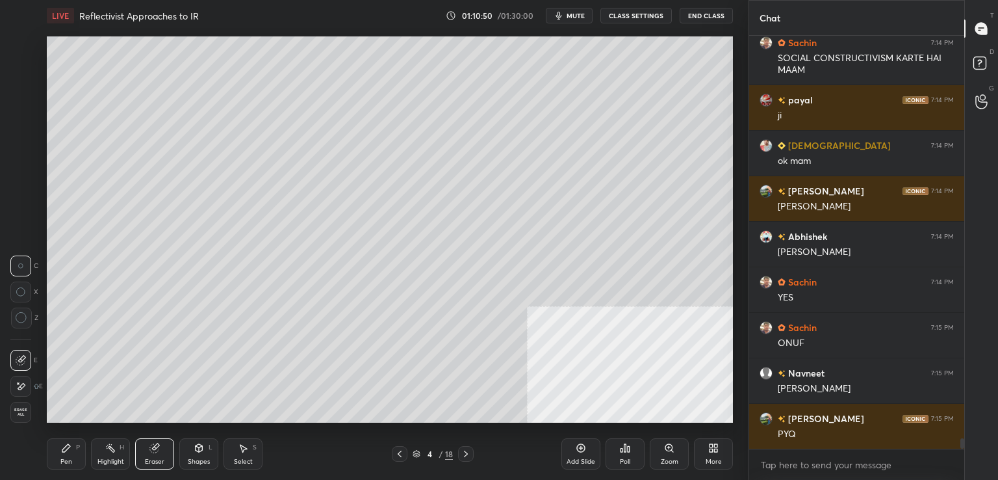
click at [23, 420] on div "Erase all" at bounding box center [20, 412] width 21 height 21
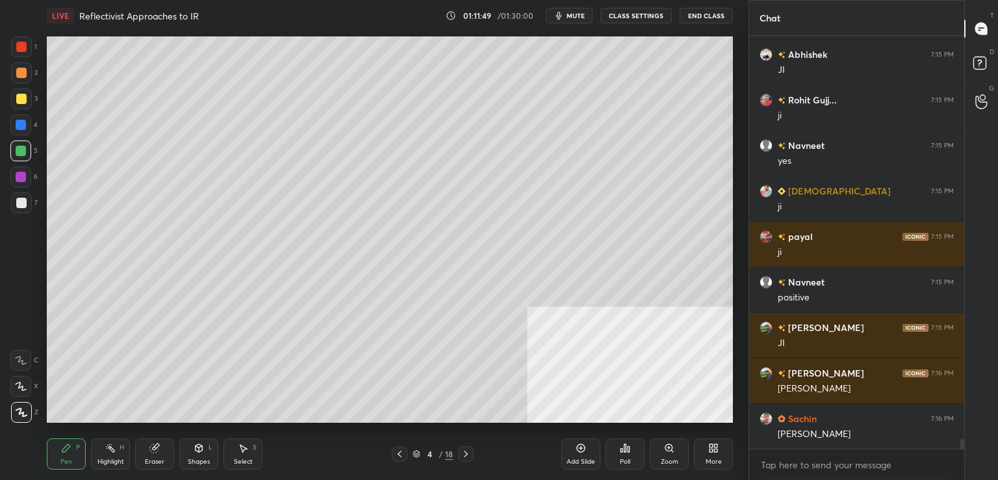
scroll to position [17147, 0]
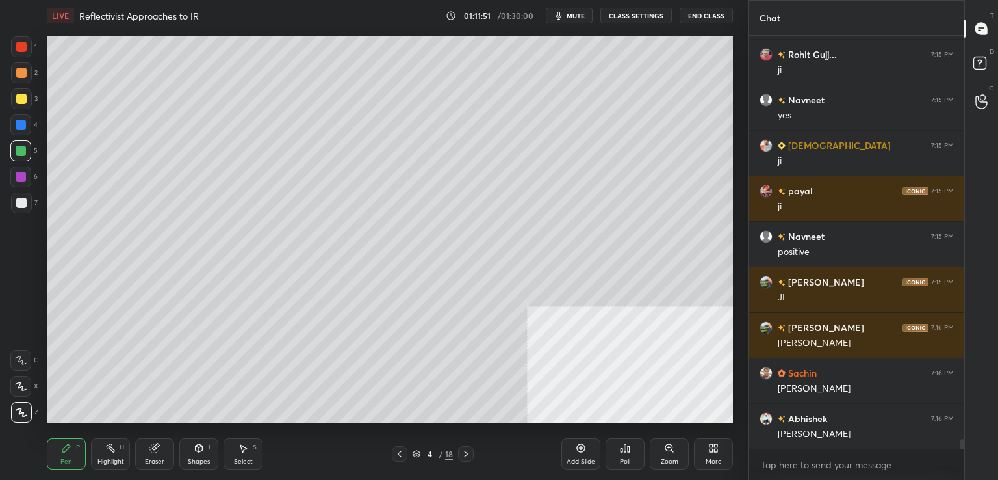
click at [570, 462] on div "Add Slide" at bounding box center [581, 461] width 29 height 6
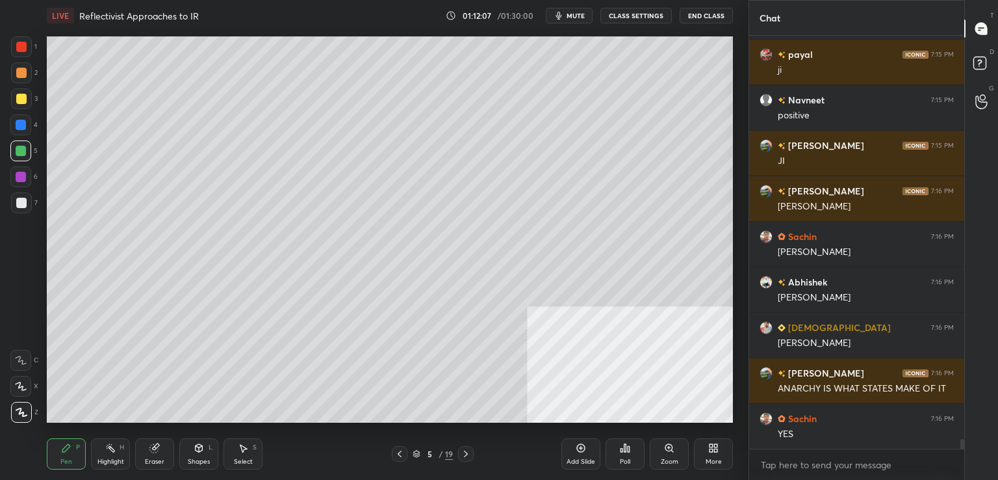
scroll to position [17329, 0]
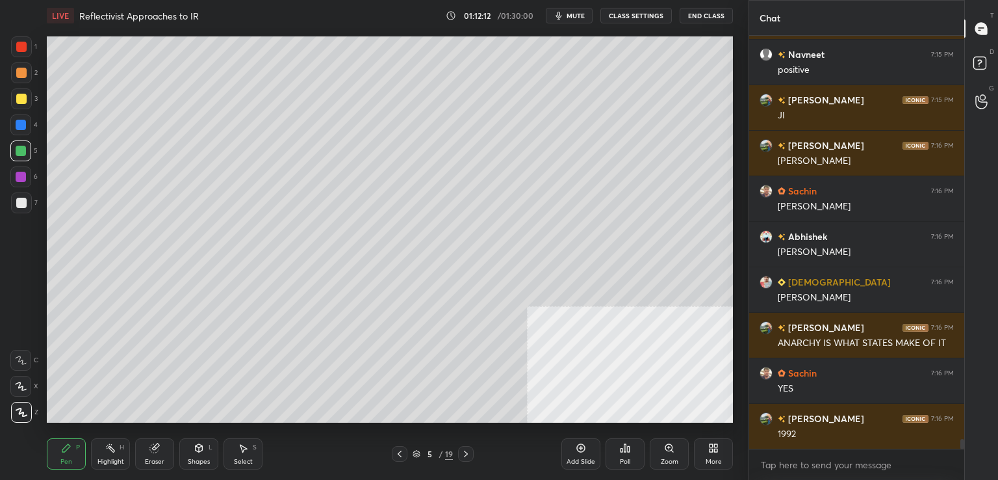
click at [586, 456] on div "Add Slide" at bounding box center [581, 453] width 39 height 31
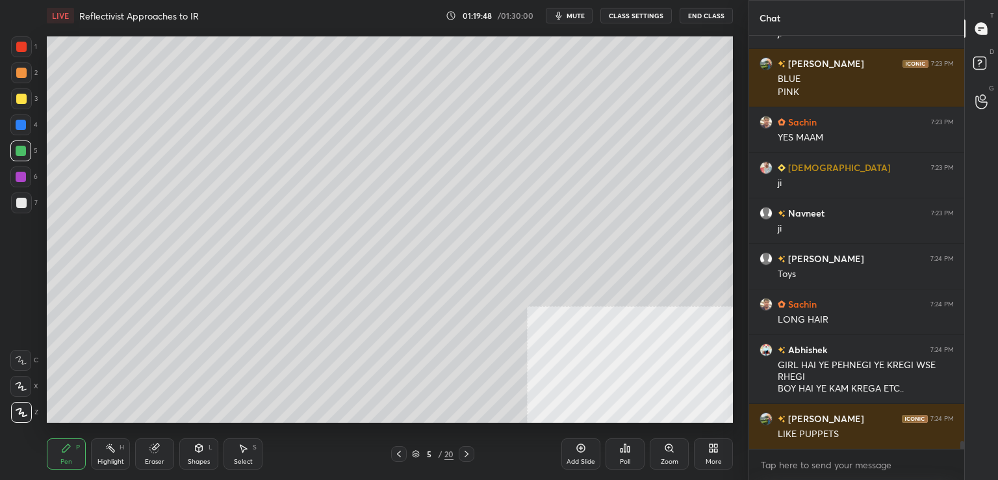
scroll to position [21510, 0]
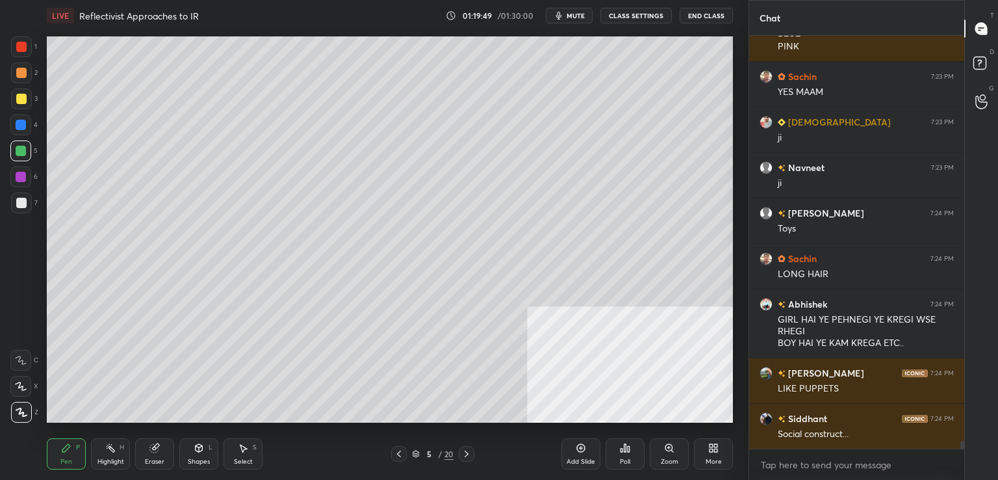
click at [582, 437] on div "Add Slide Poll Zoom More" at bounding box center [648, 453] width 172 height 73
click at [586, 454] on div "Add Slide" at bounding box center [581, 453] width 39 height 31
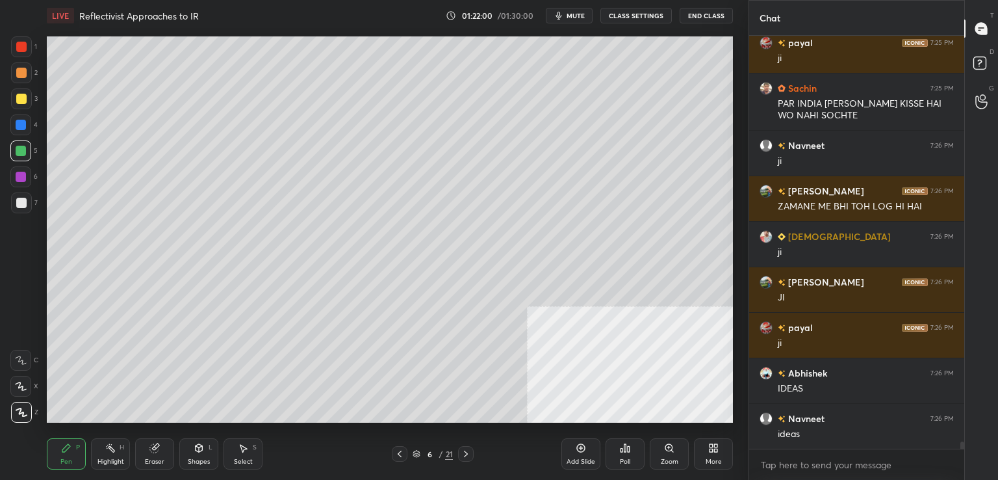
scroll to position [23028, 0]
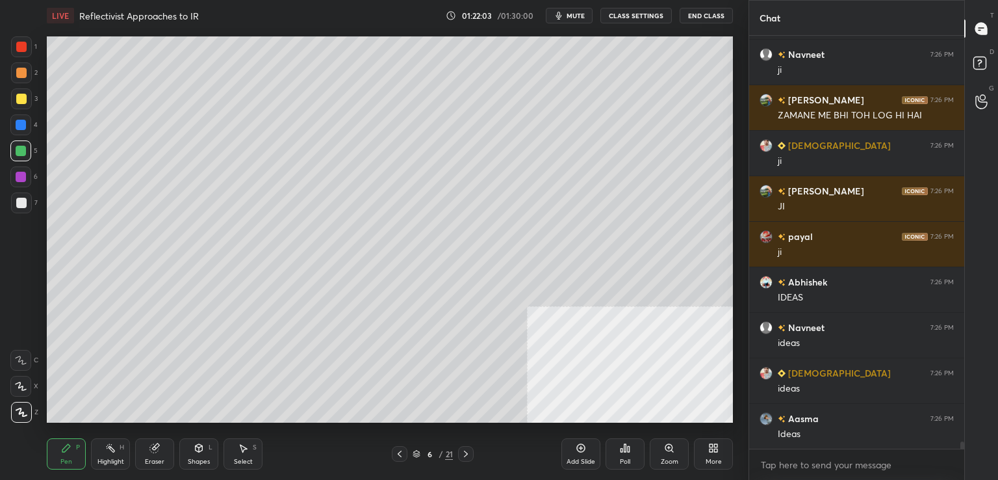
click at [587, 448] on div "Add Slide" at bounding box center [581, 453] width 39 height 31
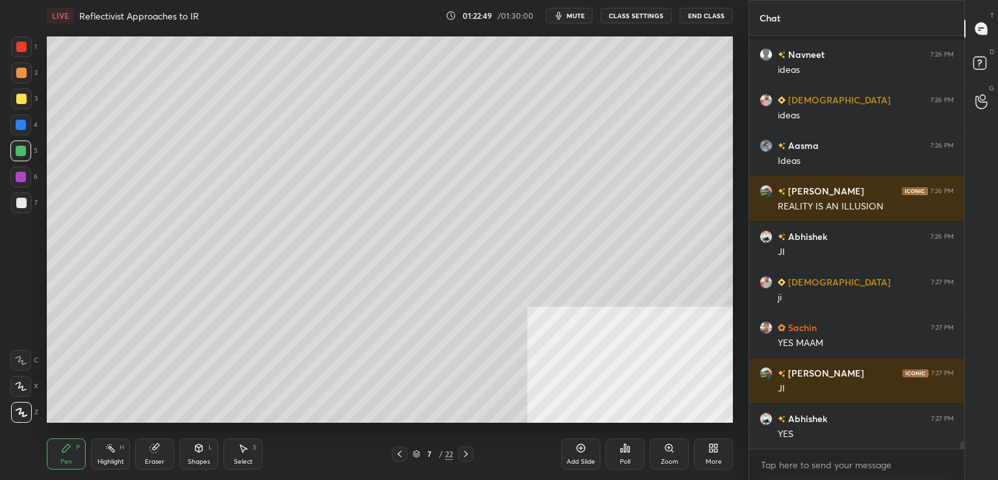
scroll to position [23403, 0]
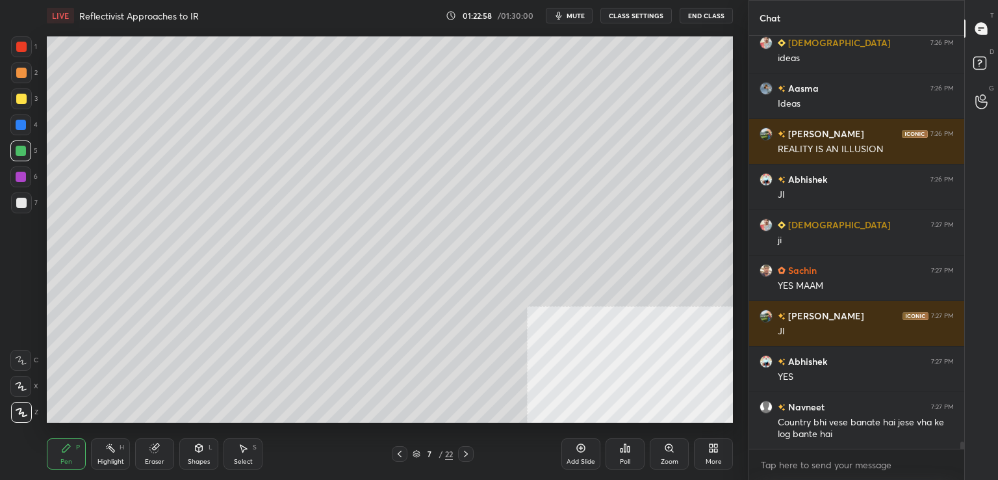
click at [143, 450] on div "Eraser" at bounding box center [154, 453] width 39 height 31
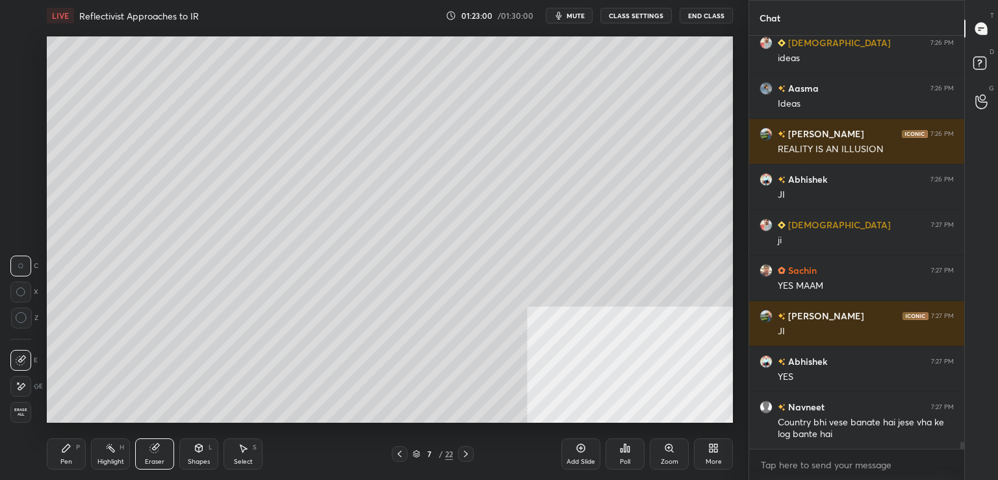
click at [12, 417] on span "Erase all" at bounding box center [20, 411] width 19 height 9
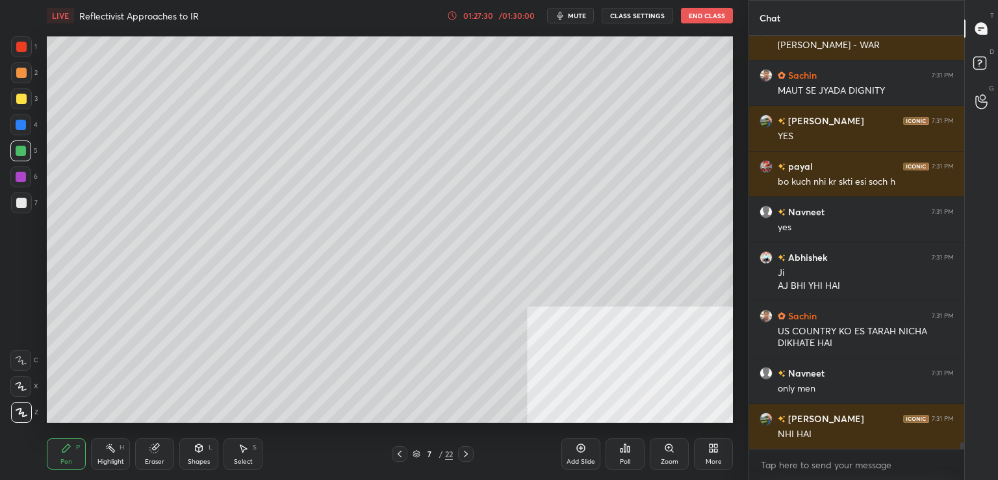
scroll to position [26787, 0]
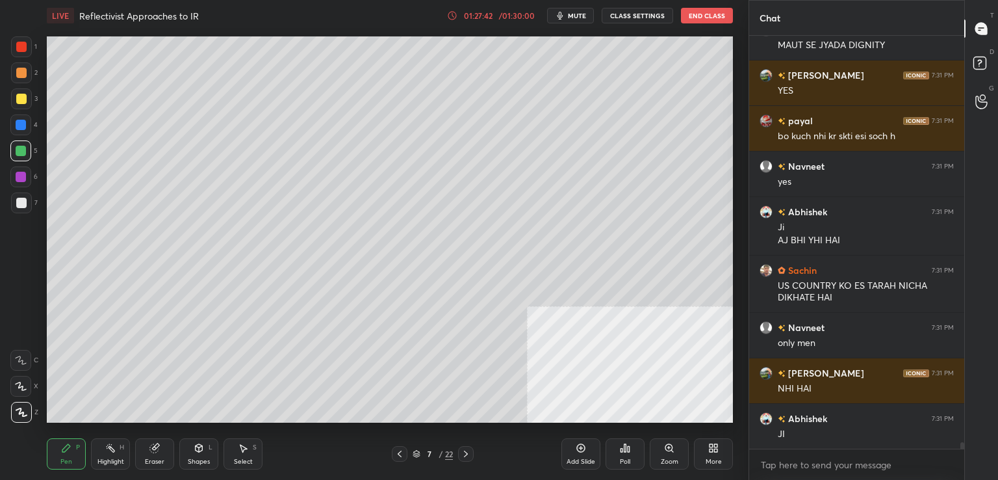
click at [587, 458] on div "Add Slide" at bounding box center [581, 461] width 29 height 6
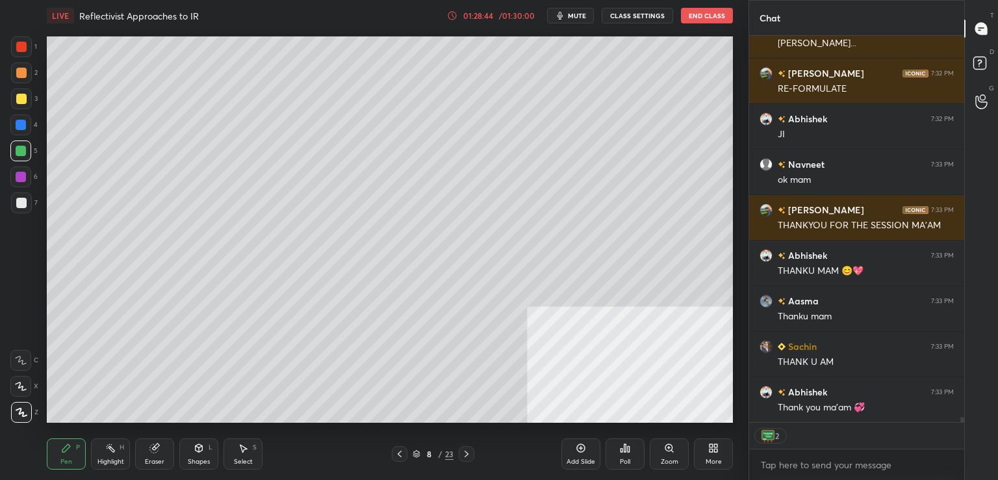
scroll to position [27632, 0]
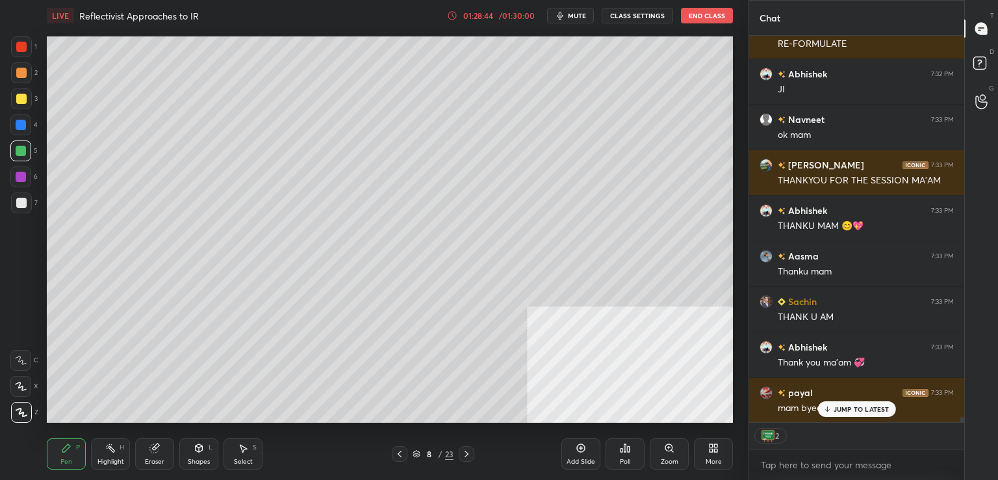
click at [708, 13] on button "End Class" at bounding box center [707, 16] width 52 height 16
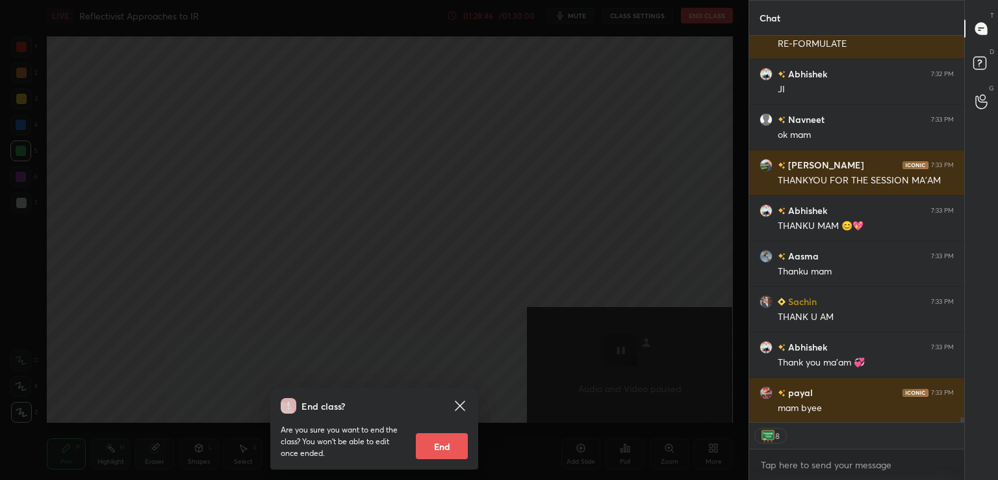
scroll to position [27678, 0]
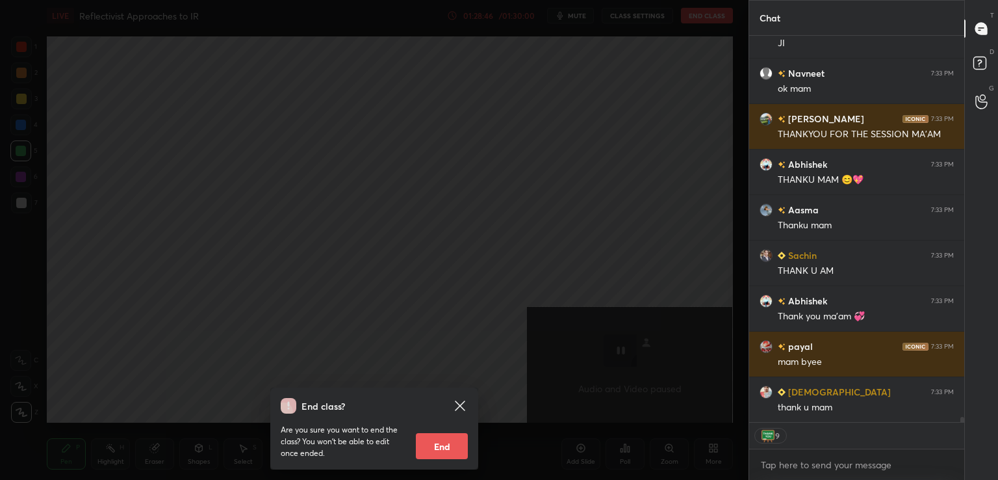
click at [424, 446] on button "End" at bounding box center [442, 446] width 52 height 26
type textarea "x"
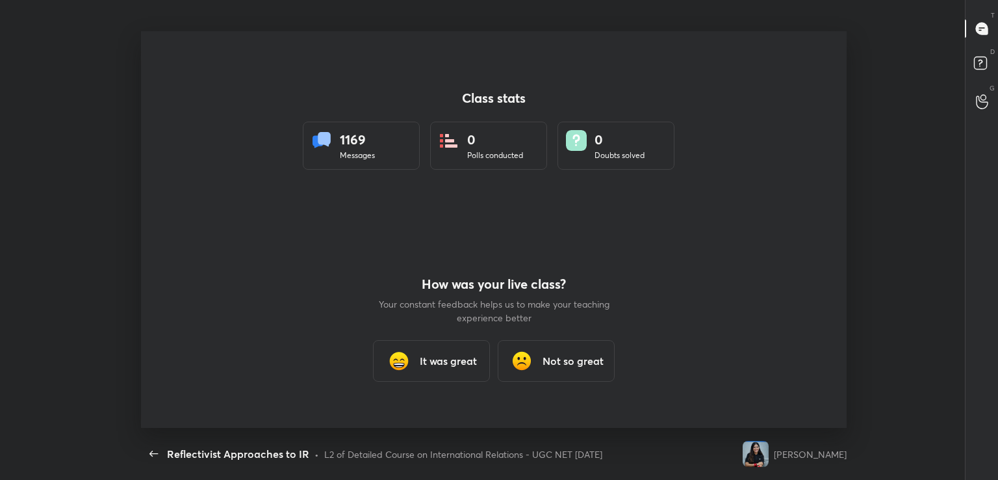
scroll to position [64594, 64004]
